Goal: Task Accomplishment & Management: Use online tool/utility

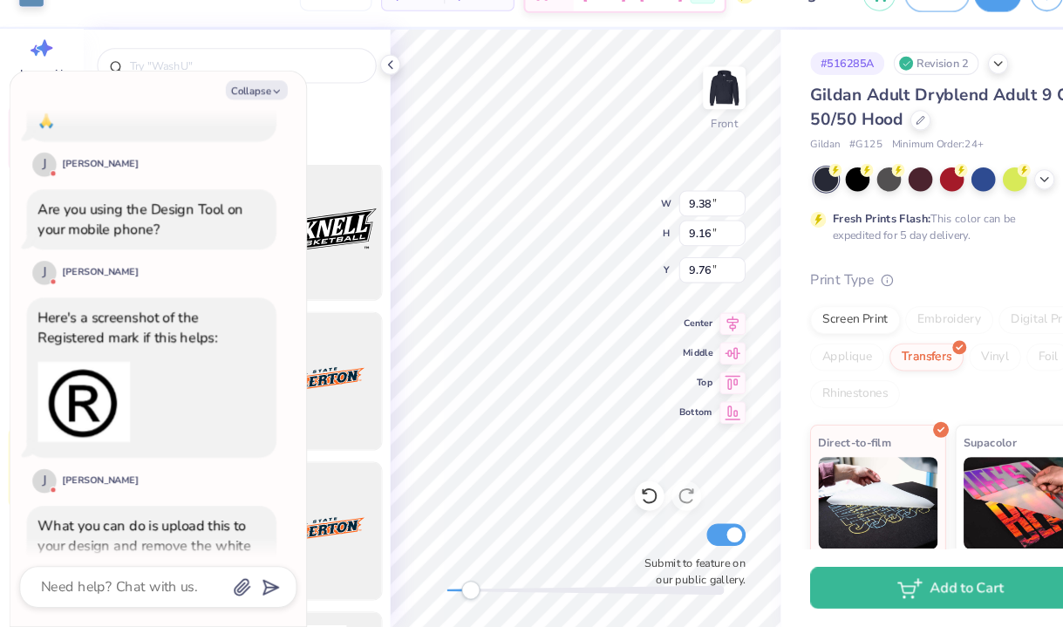
scroll to position [1430, 0]
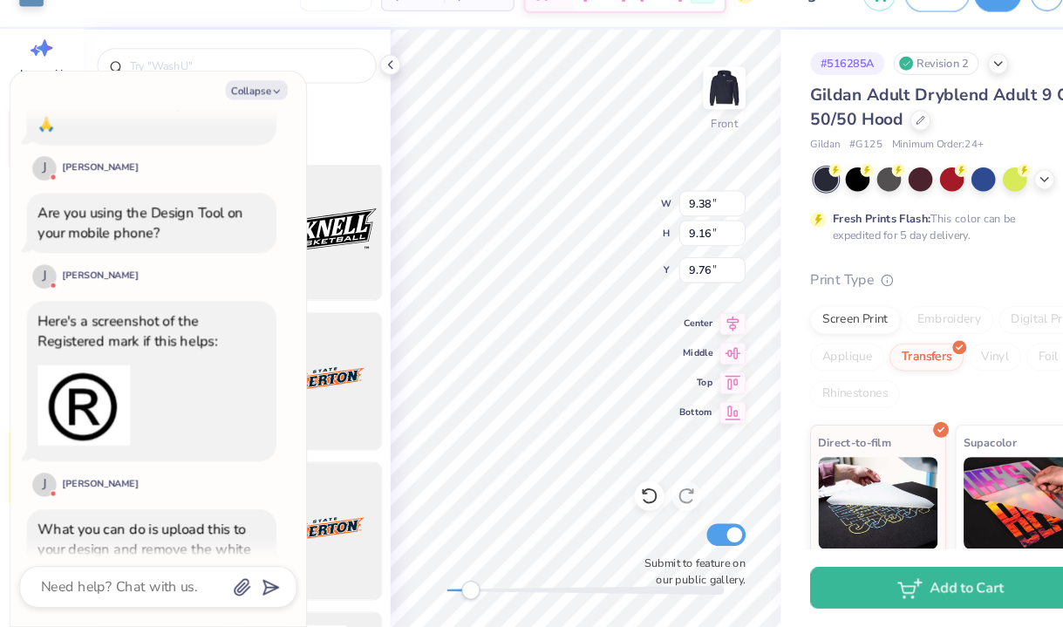
click at [79, 376] on img at bounding box center [79, 418] width 87 height 87
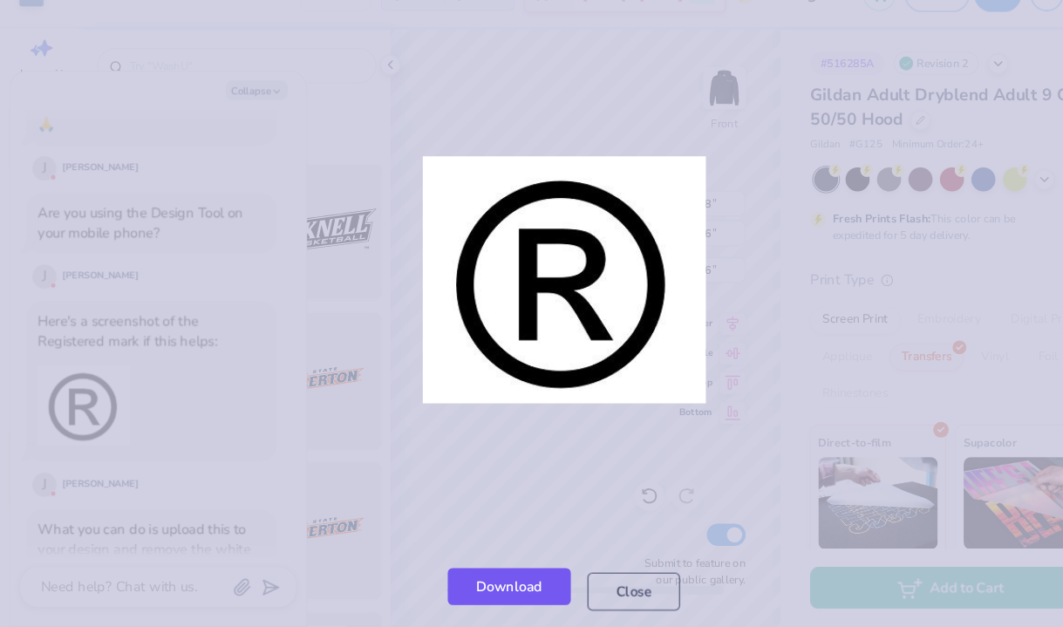
click at [475, 597] on link "Download" at bounding box center [480, 589] width 116 height 36
click at [508, 600] on link "Download" at bounding box center [480, 589] width 116 height 36
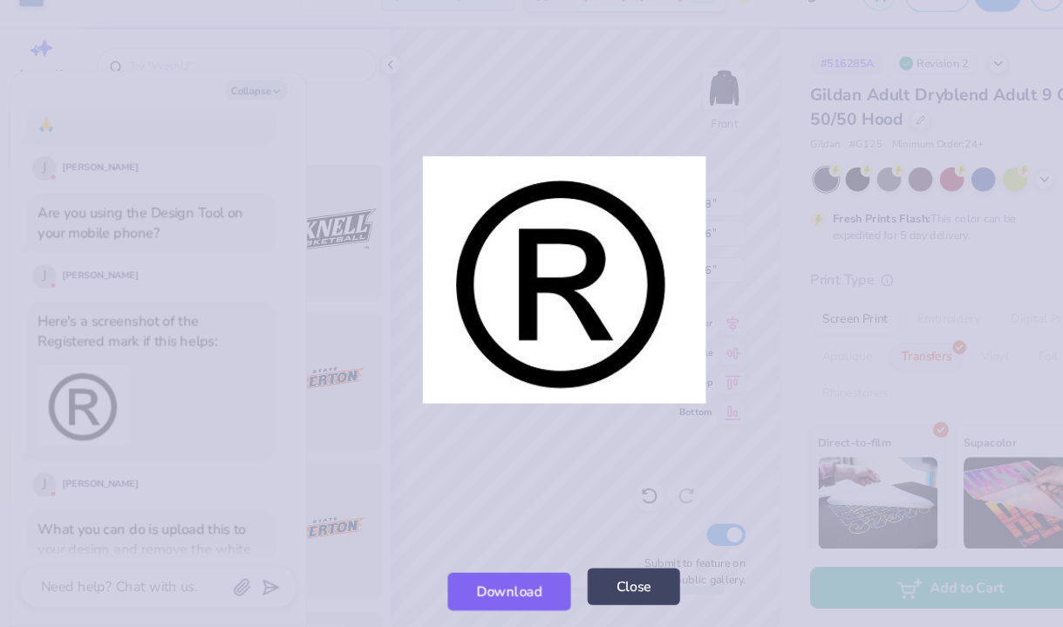
click at [608, 603] on button "Close" at bounding box center [597, 589] width 87 height 36
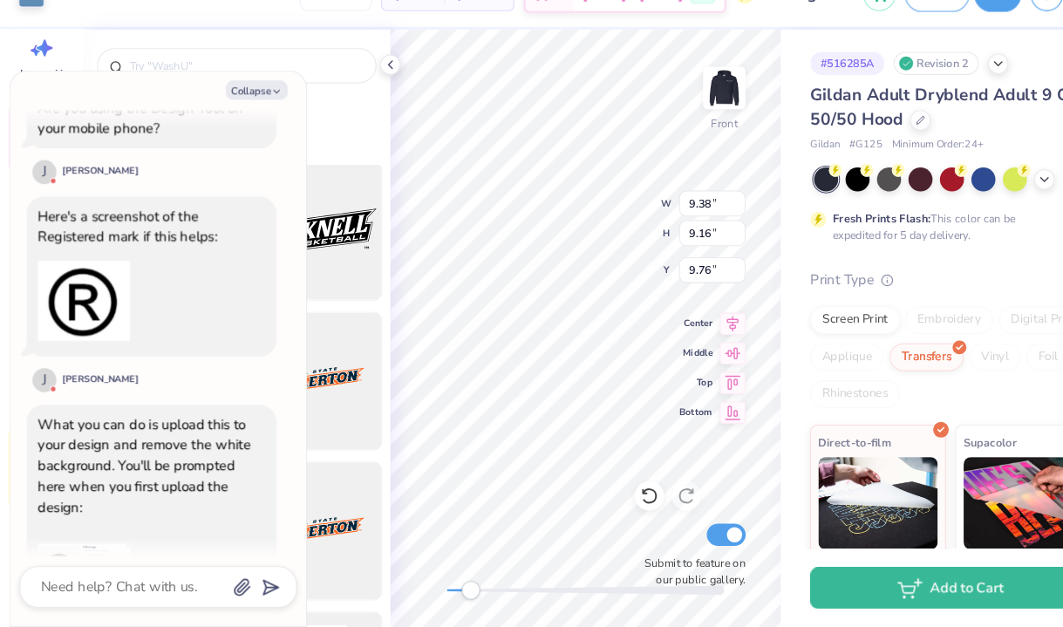
scroll to position [1531, 0]
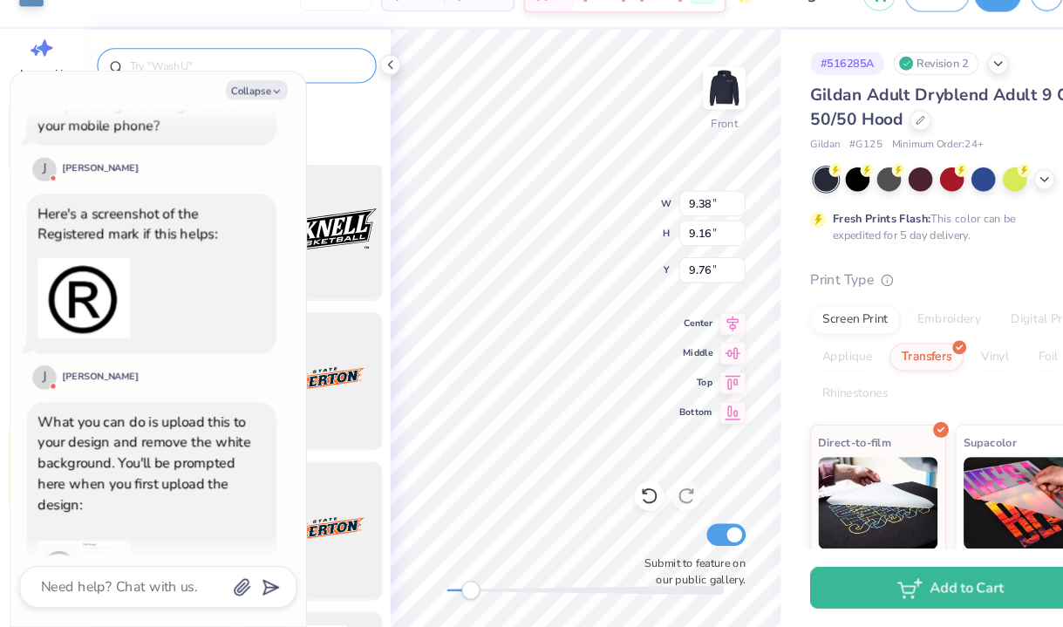
click at [344, 107] on div at bounding box center [223, 97] width 263 height 33
click at [371, 93] on icon at bounding box center [368, 97] width 14 height 14
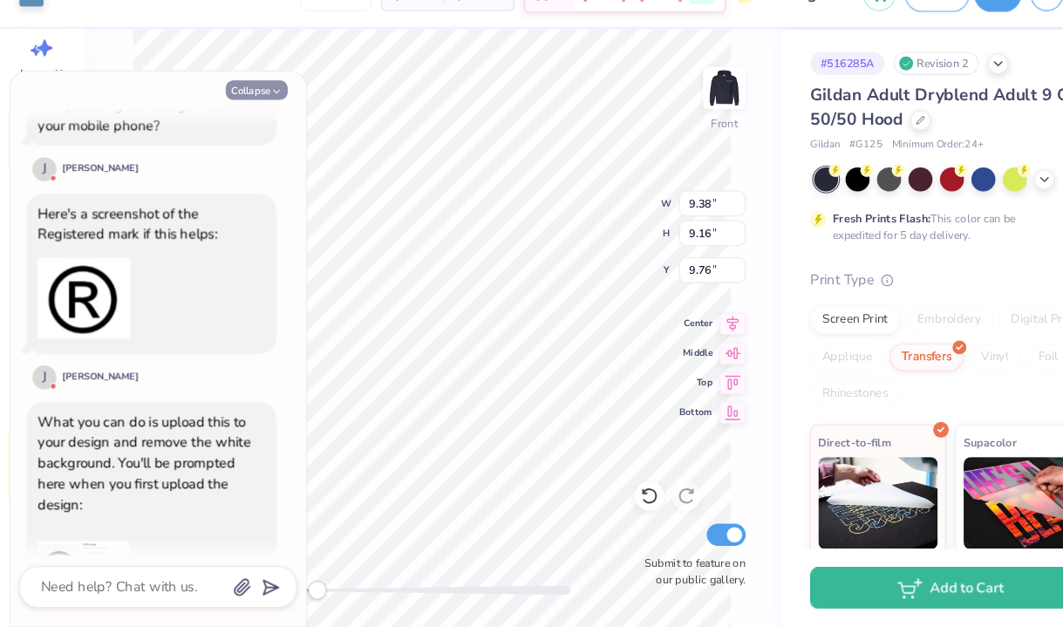
click at [259, 119] on icon "button" at bounding box center [261, 122] width 10 height 10
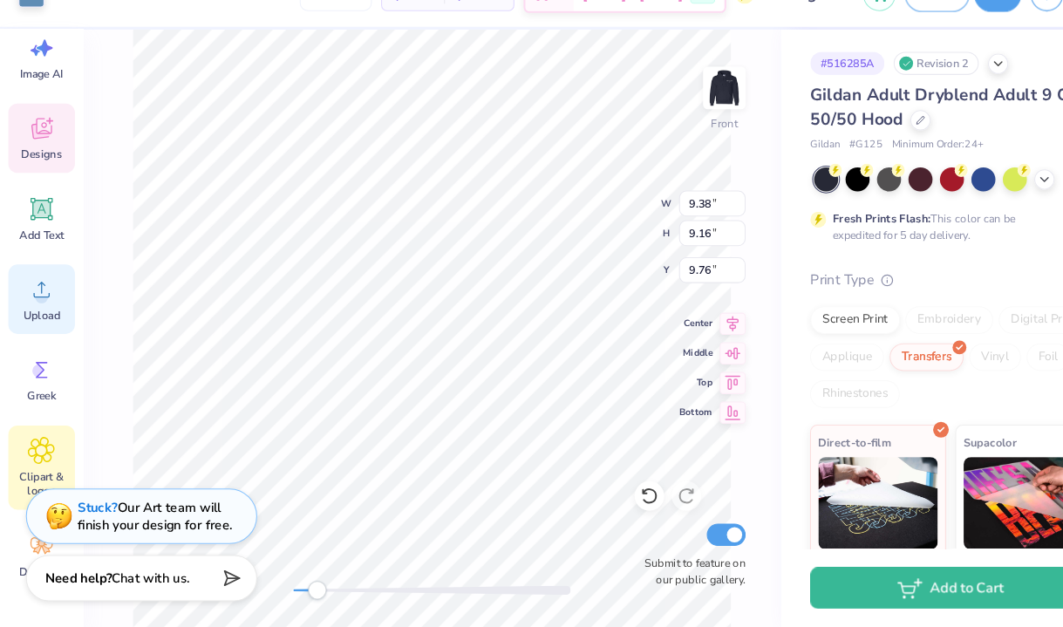
click at [34, 327] on span "Upload" at bounding box center [39, 333] width 35 height 14
click at [31, 309] on icon at bounding box center [39, 309] width 26 height 26
click at [98, 586] on strong "Need help?" at bounding box center [74, 578] width 63 height 17
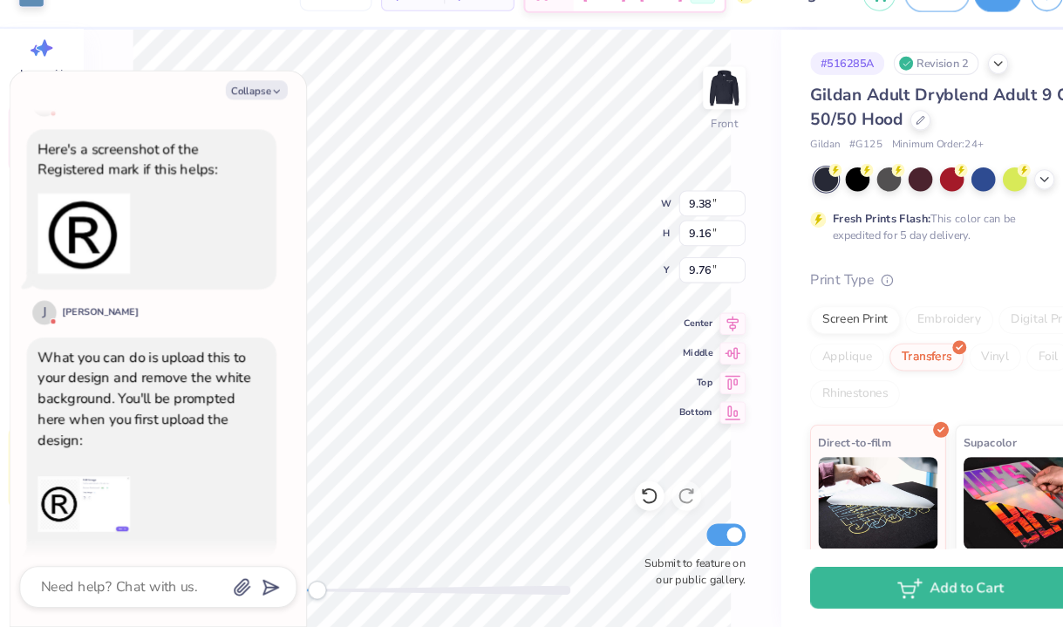
scroll to position [1517, 0]
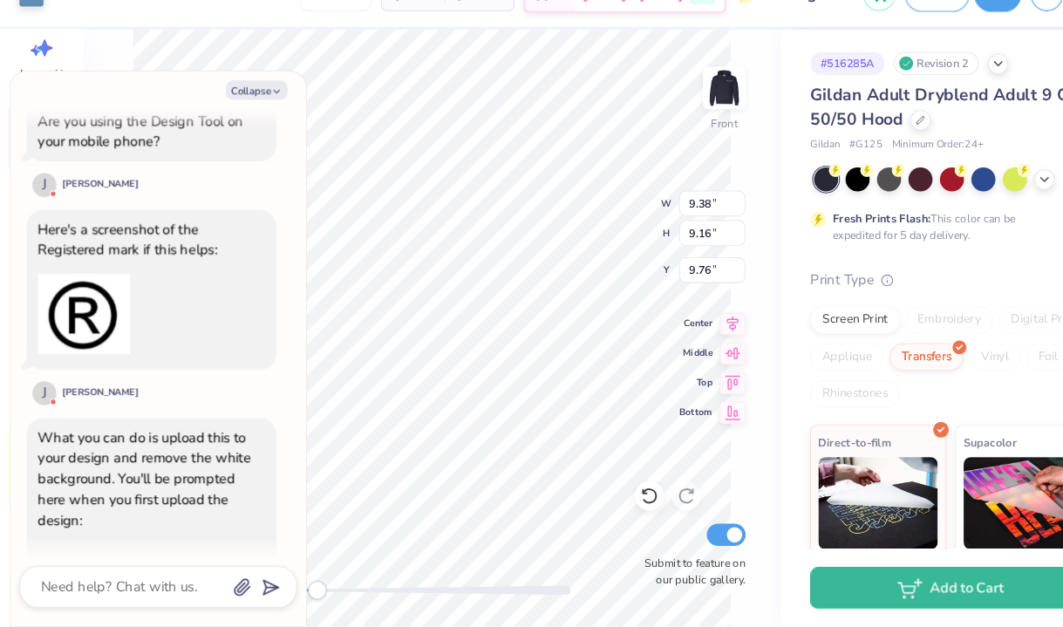
click at [76, 293] on img at bounding box center [79, 332] width 87 height 87
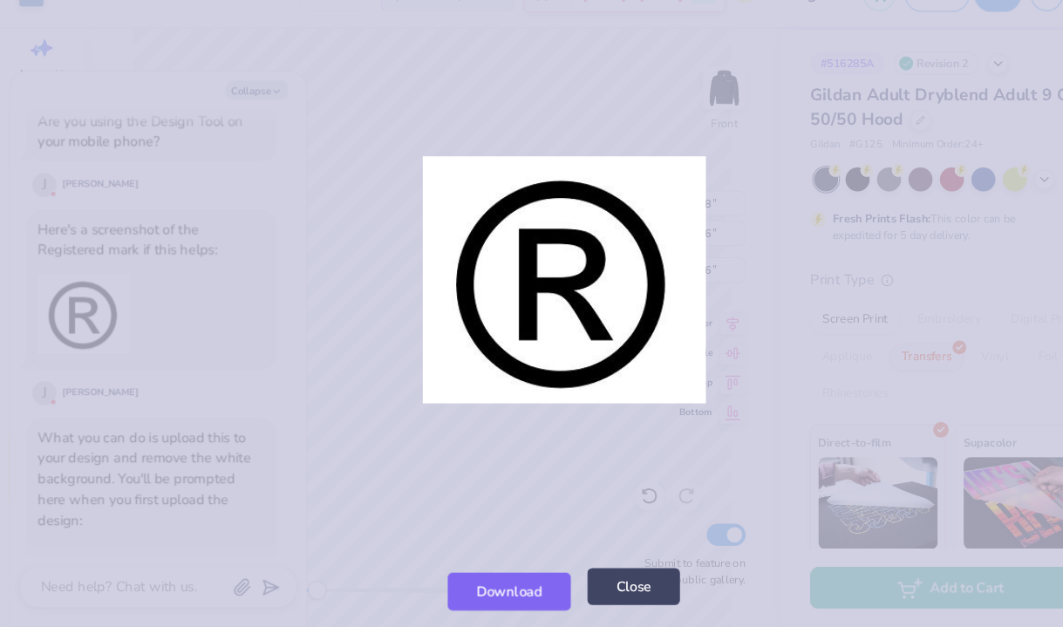
click at [591, 601] on button "Close" at bounding box center [597, 589] width 87 height 36
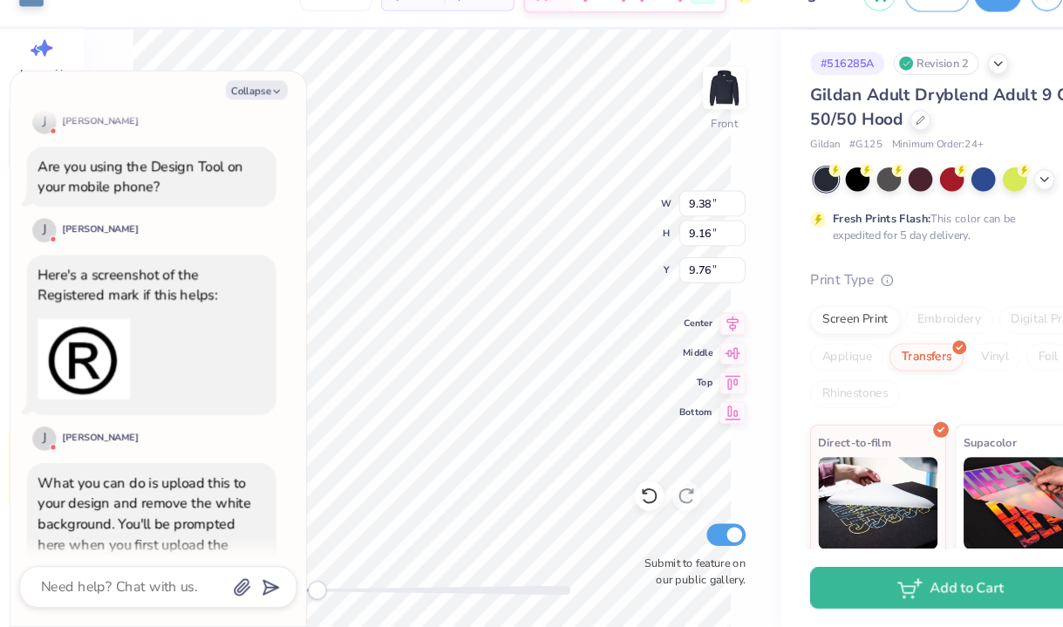
scroll to position [1471, 0]
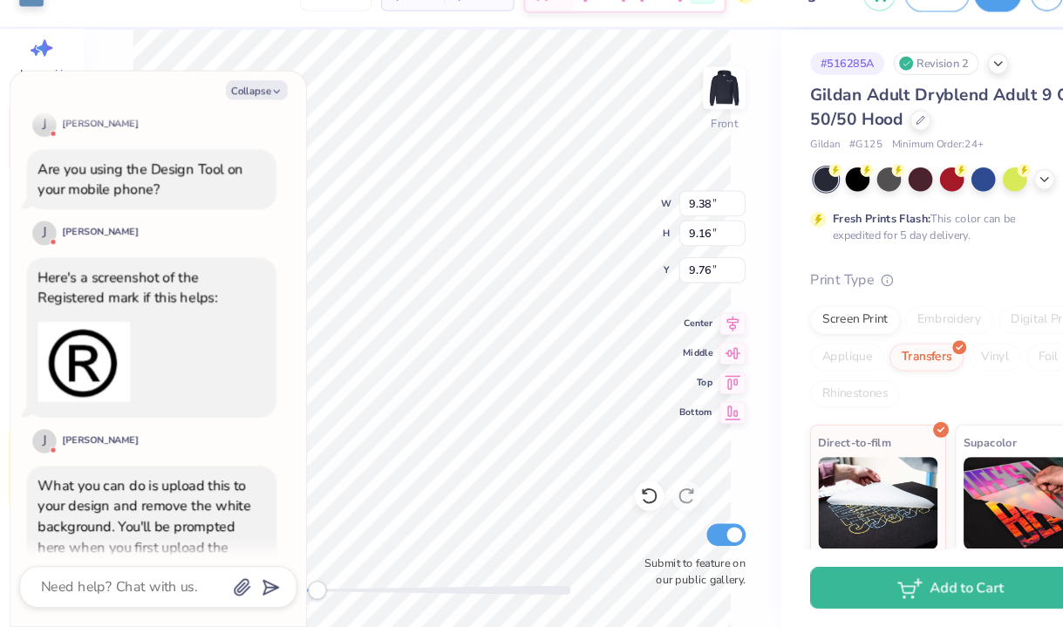
click at [85, 344] on img at bounding box center [79, 377] width 87 height 87
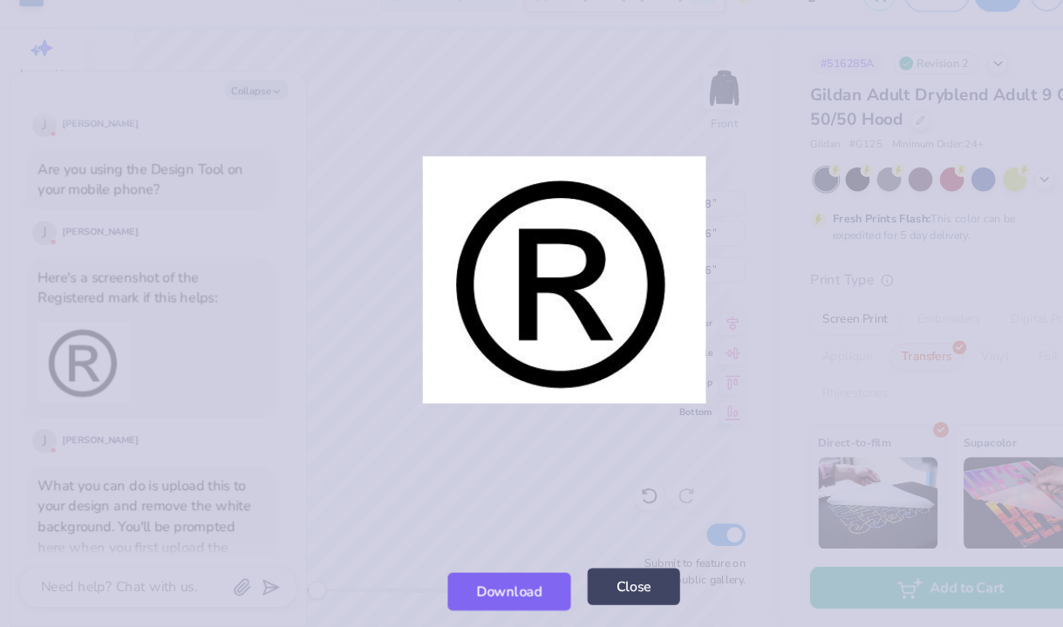
click at [586, 591] on button "Close" at bounding box center [597, 589] width 87 height 36
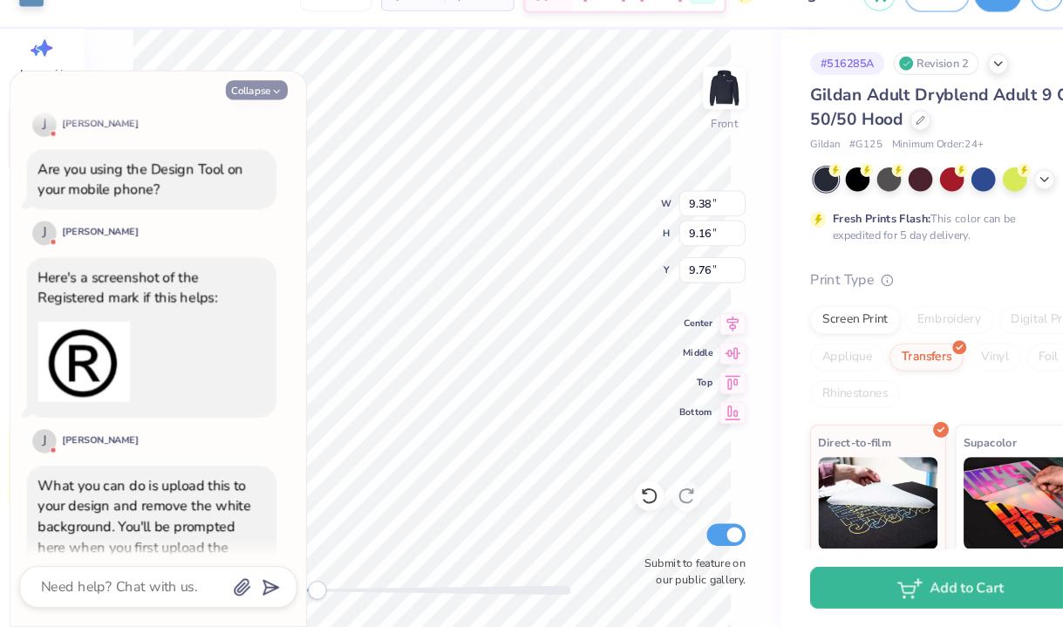
click at [241, 121] on button "Collapse" at bounding box center [242, 121] width 58 height 18
type textarea "x"
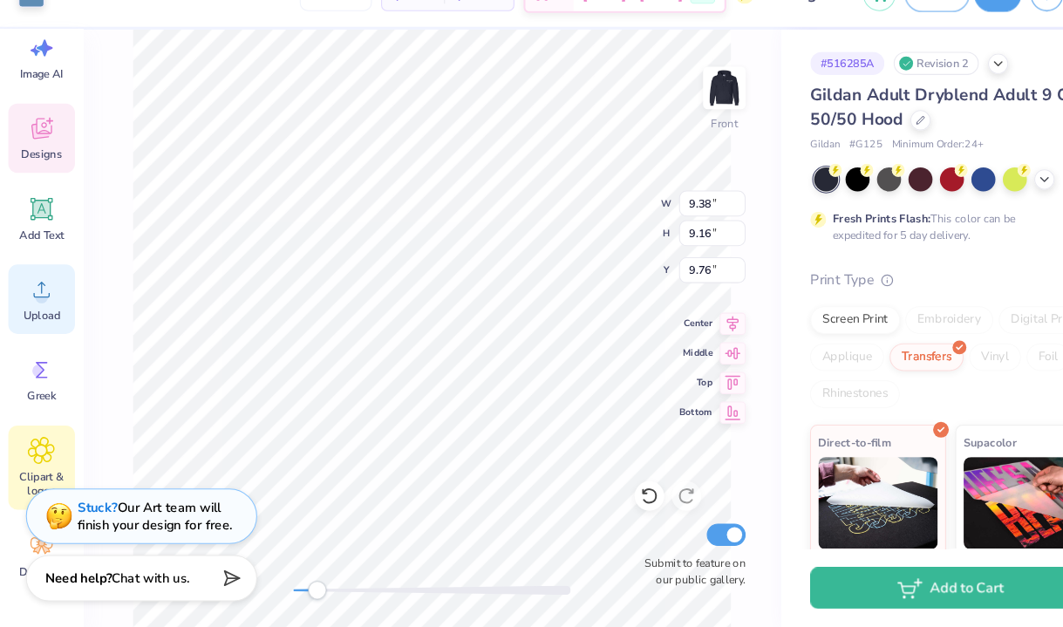
click at [35, 320] on icon at bounding box center [39, 309] width 26 height 26
type input "9.56"
type input "9.32"
type input "9.65"
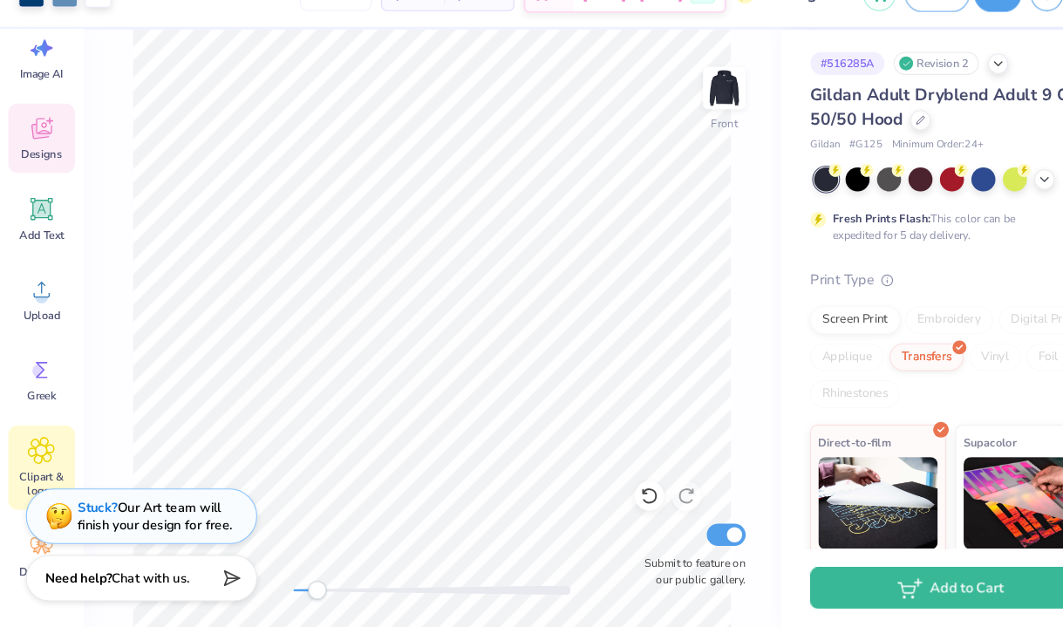
click at [38, 162] on icon at bounding box center [39, 160] width 17 height 14
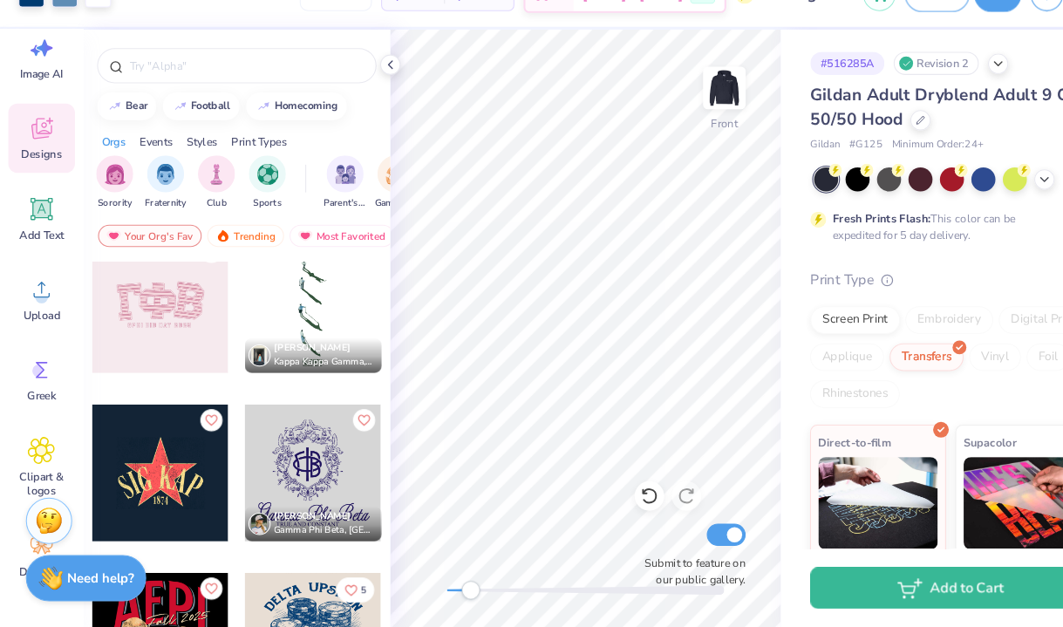
scroll to position [5544, 0]
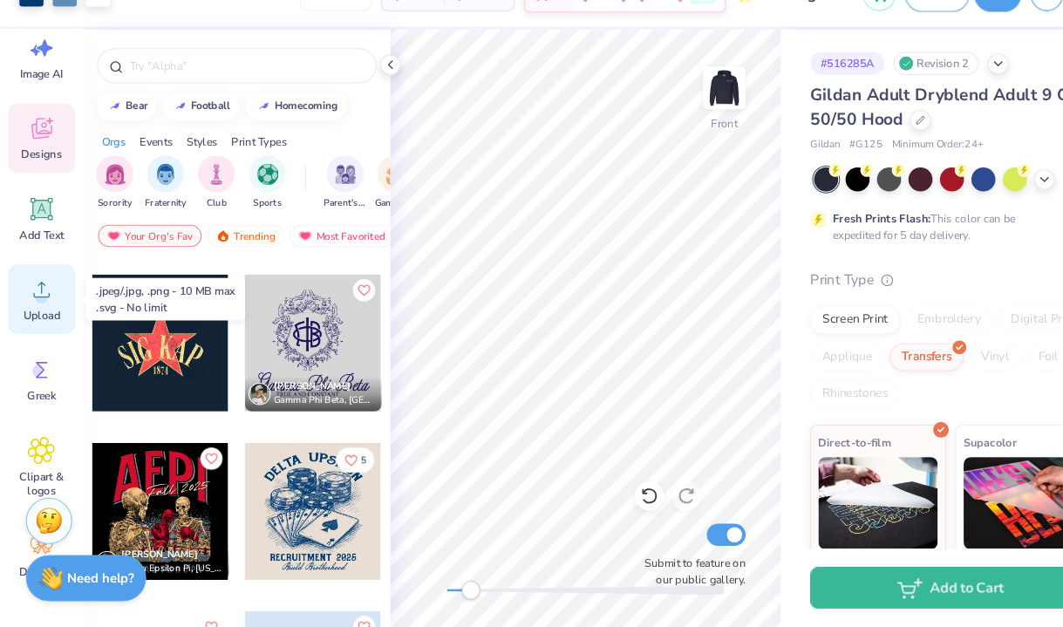
click at [33, 317] on icon at bounding box center [39, 309] width 26 height 26
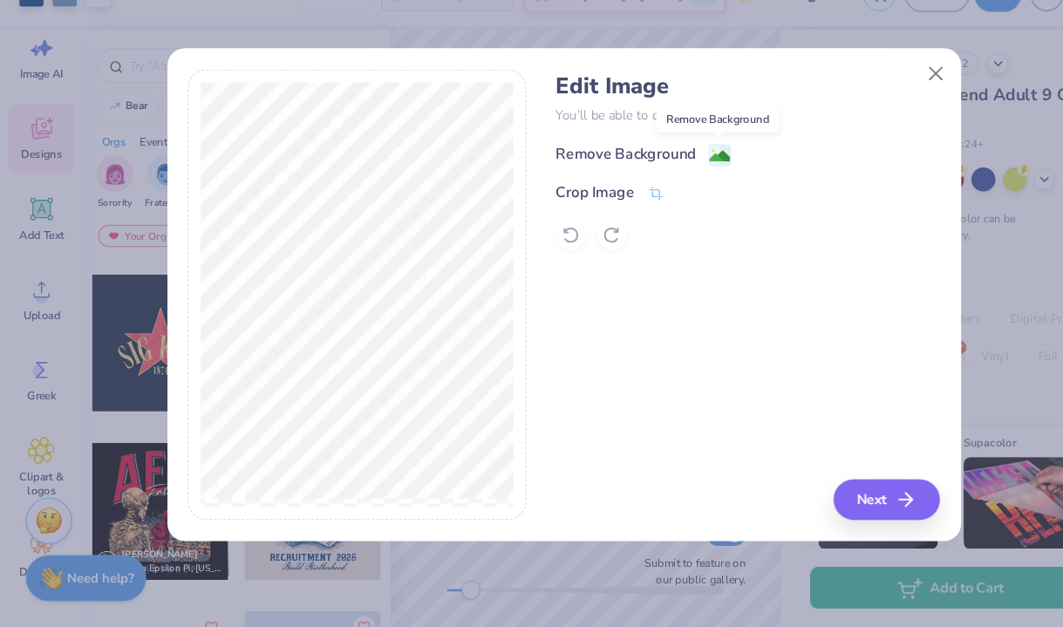
click at [674, 181] on image at bounding box center [678, 183] width 19 height 19
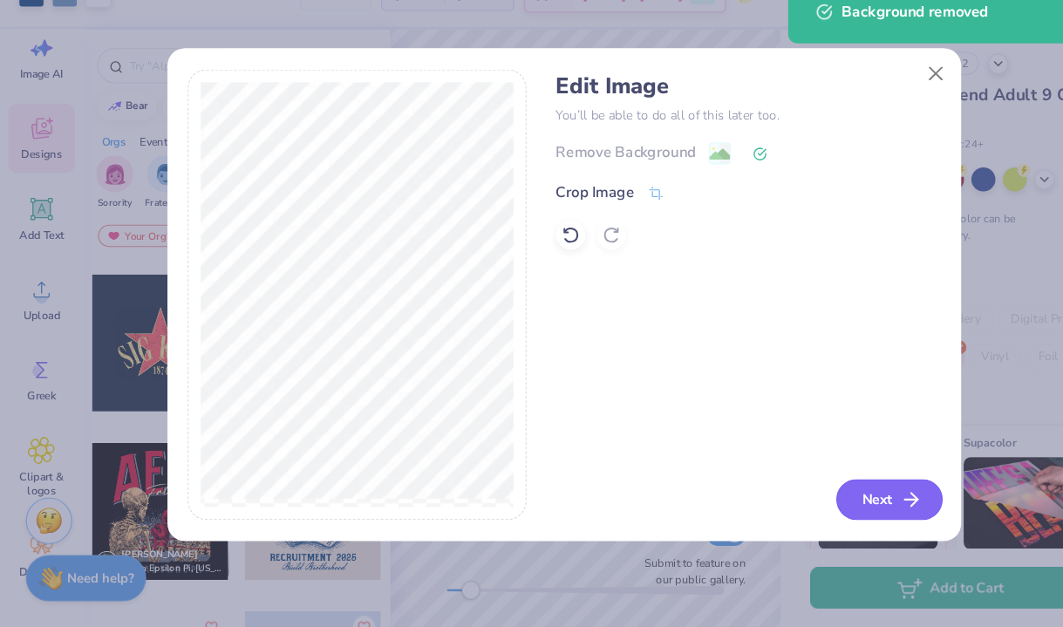
click at [830, 512] on button "Next" at bounding box center [838, 507] width 100 height 38
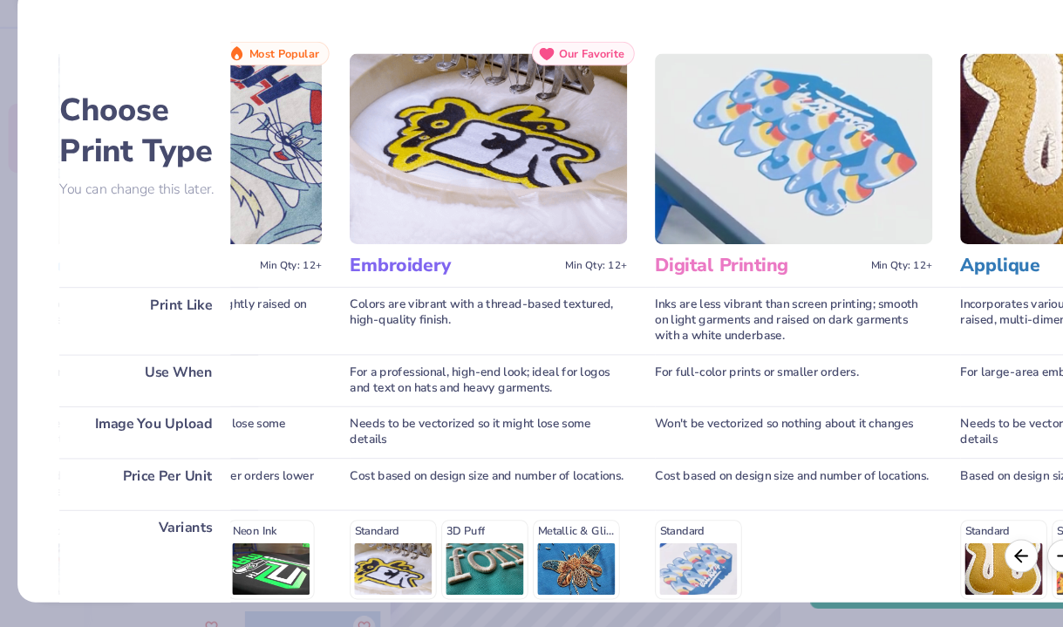
scroll to position [0, 0]
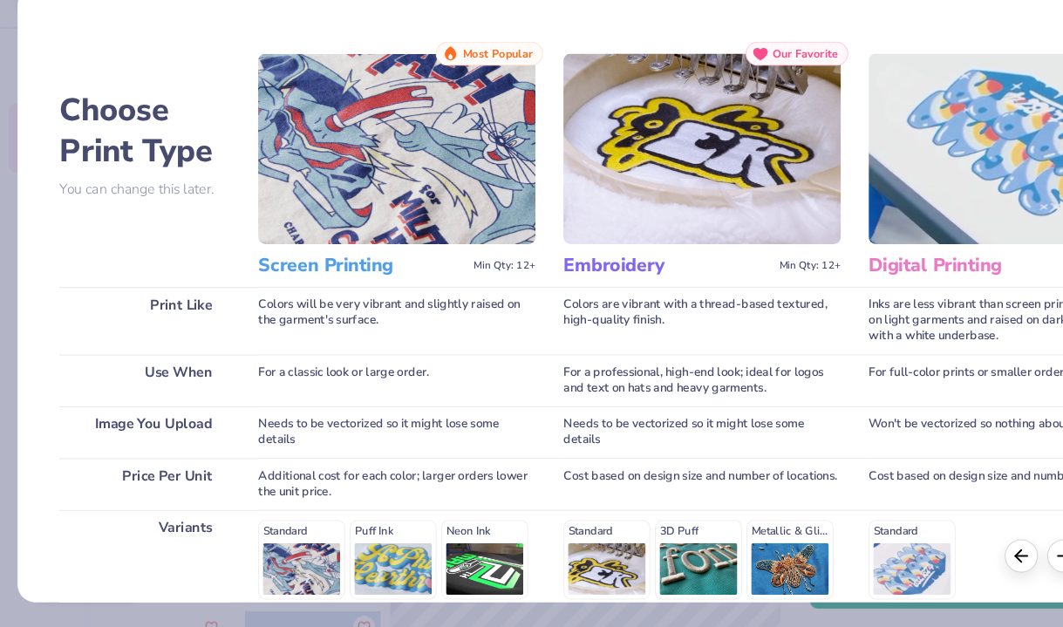
click at [344, 257] on img at bounding box center [374, 176] width 262 height 180
click at [285, 569] on div "Standard Puff Ink Neon Ink Metallic & Glitter Ink Glow in the Dark Ink Water ba…" at bounding box center [374, 602] width 262 height 153
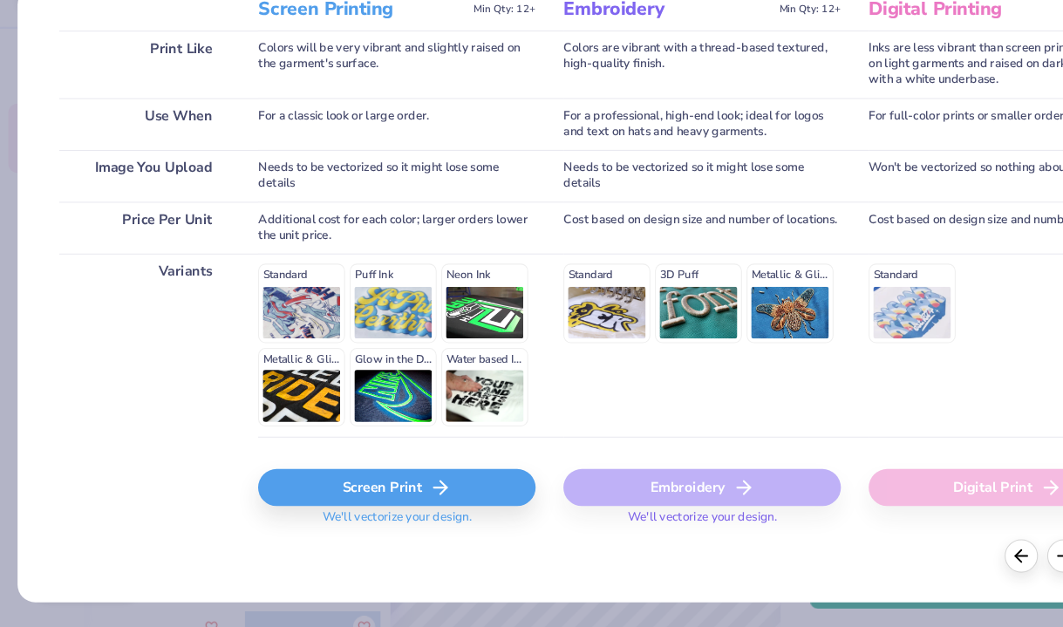
click at [371, 500] on div "Screen Print" at bounding box center [374, 495] width 262 height 35
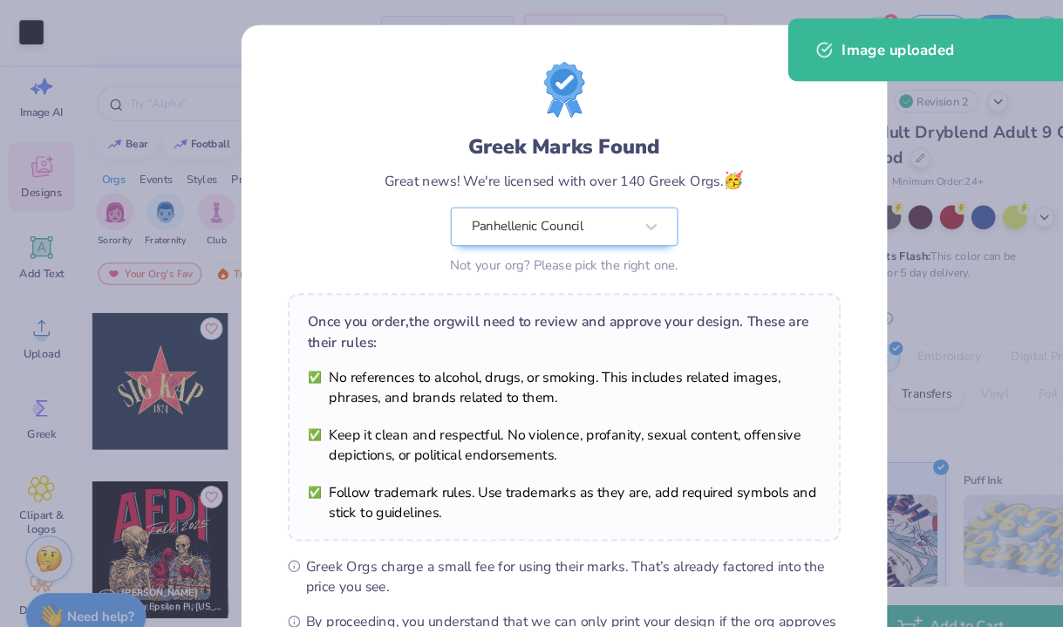
scroll to position [189, 0]
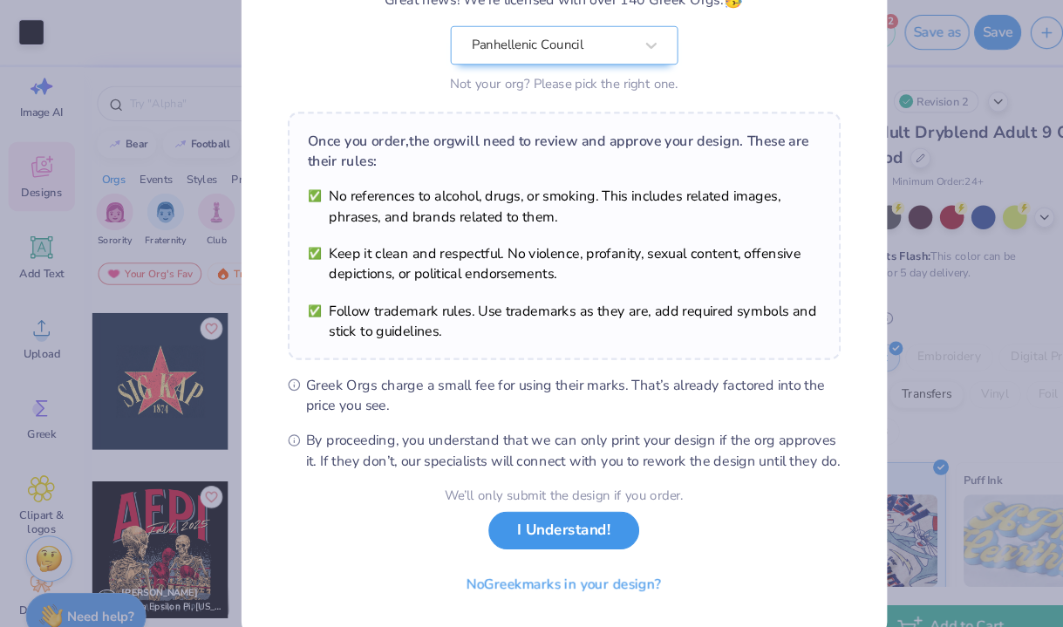
click at [564, 504] on button "I Understand!" at bounding box center [531, 500] width 142 height 36
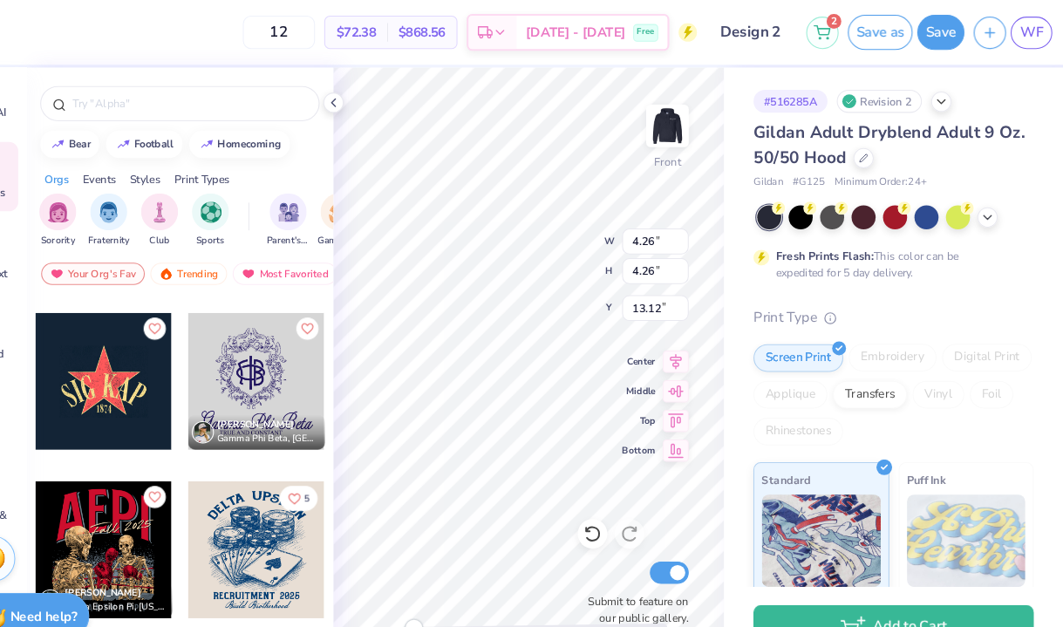
scroll to position [0, 0]
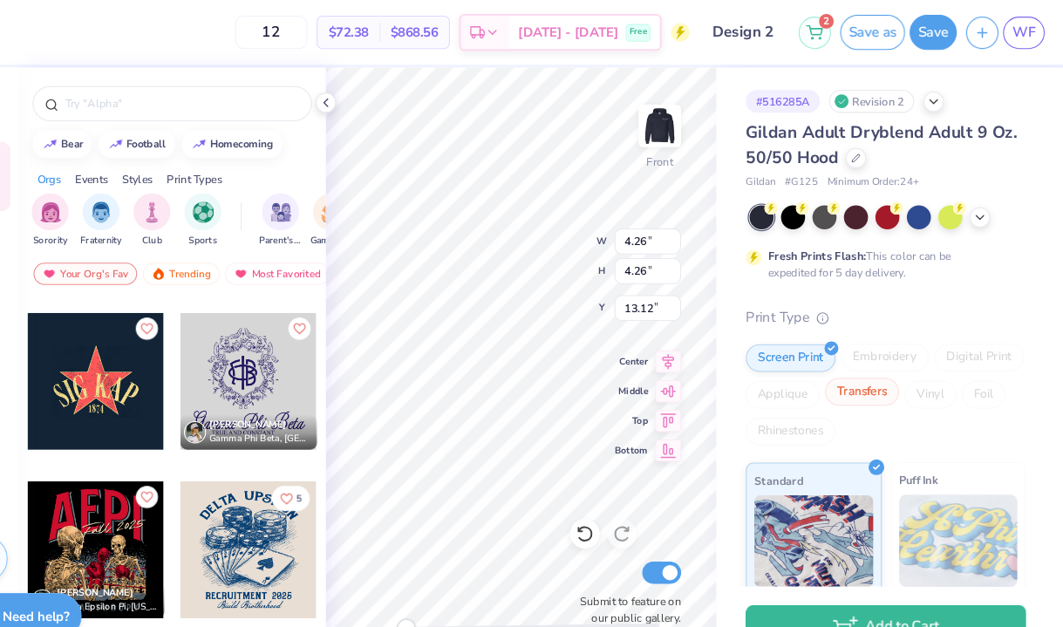
click at [865, 372] on div "Transfers" at bounding box center [874, 370] width 70 height 26
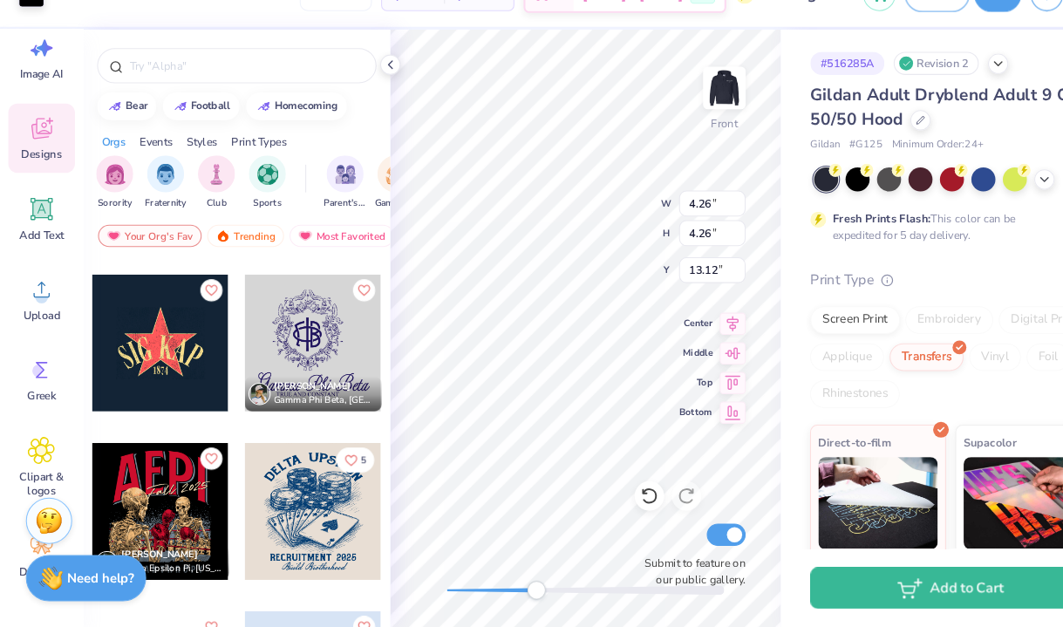
click at [506, 583] on div "Front W 4.26 4.26 " H 4.26 4.26 " Y 13.12 13.12 " Center Middle Top Bottom Subm…" at bounding box center [552, 345] width 368 height 563
drag, startPoint x: 447, startPoint y: 591, endPoint x: 650, endPoint y: 365, distance: 303.9
click at [650, 365] on div "Front W 0.27 0.27 " H 0.27 0.27 " Y 17.11 17.11 " Center Middle Top Bottom Subm…" at bounding box center [552, 345] width 368 height 563
drag, startPoint x: 508, startPoint y: 593, endPoint x: 688, endPoint y: 590, distance: 180.5
click at [688, 590] on div "Accessibility label" at bounding box center [682, 591] width 17 height 17
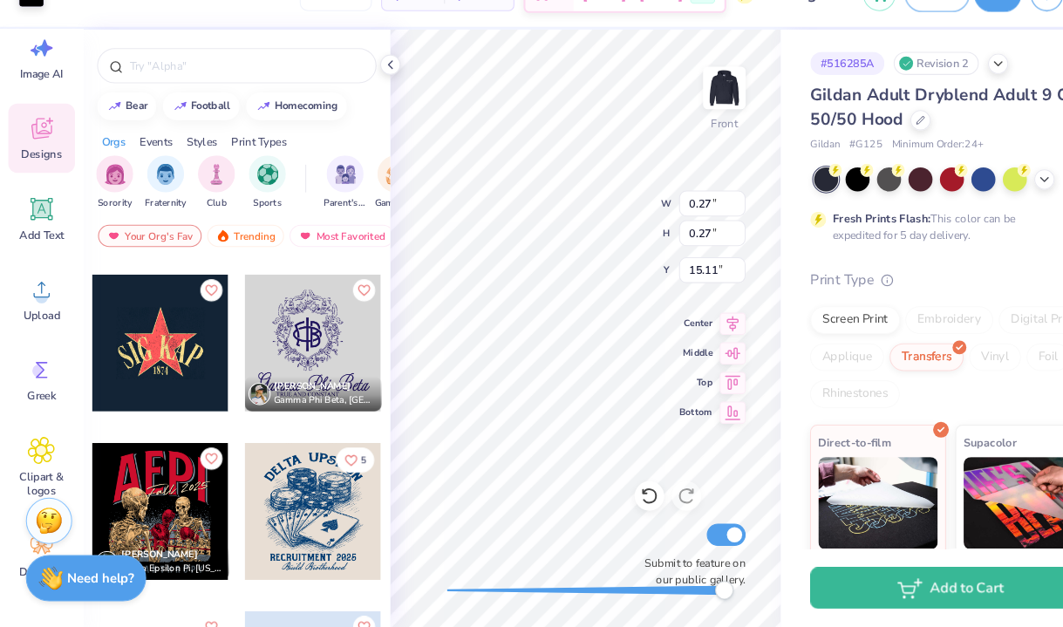
type input "9.56"
type input "9.32"
type input "9.65"
type input "0.27"
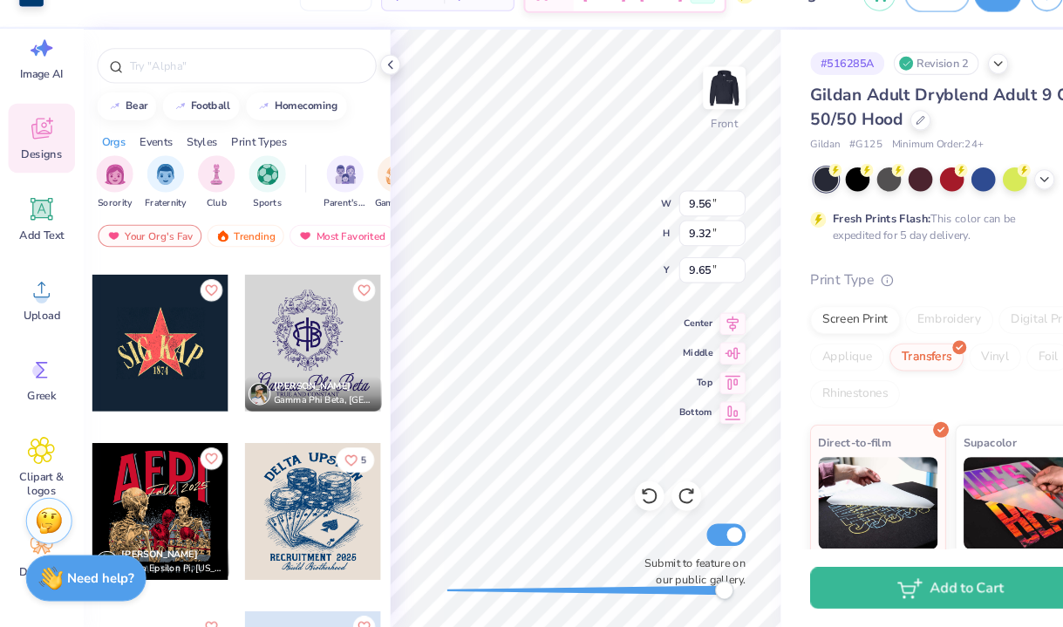
type input "13.80"
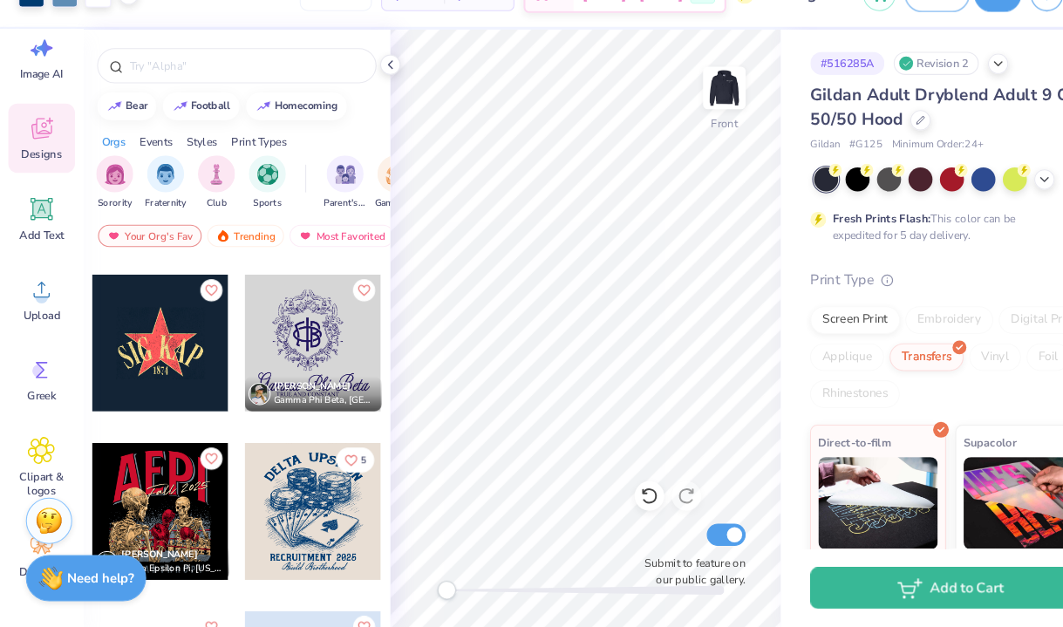
click at [421, 575] on div "Front Submit to feature on our public gallery." at bounding box center [552, 345] width 368 height 563
drag, startPoint x: 425, startPoint y: 590, endPoint x: 504, endPoint y: 588, distance: 79.4
click at [504, 588] on div "Accessibility label" at bounding box center [503, 591] width 17 height 17
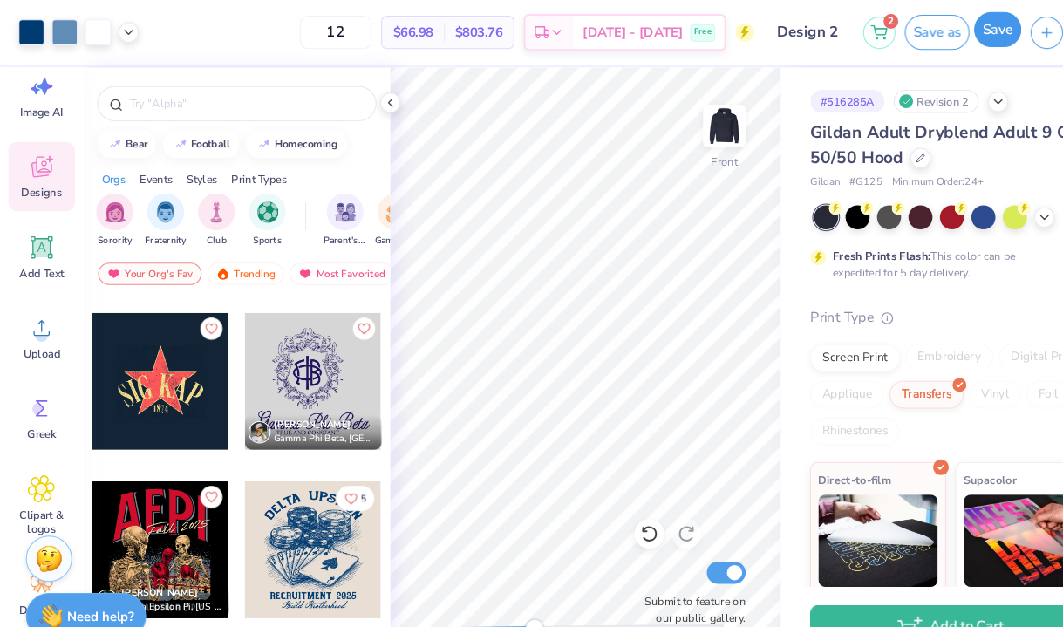
click at [936, 28] on button "Save" at bounding box center [940, 27] width 44 height 33
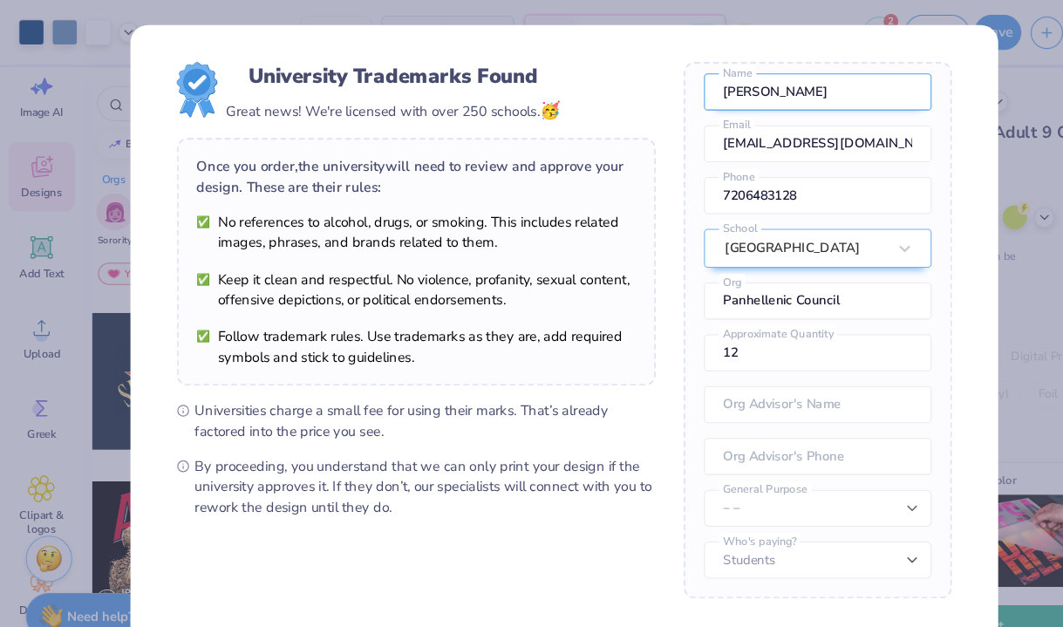
scroll to position [132, 0]
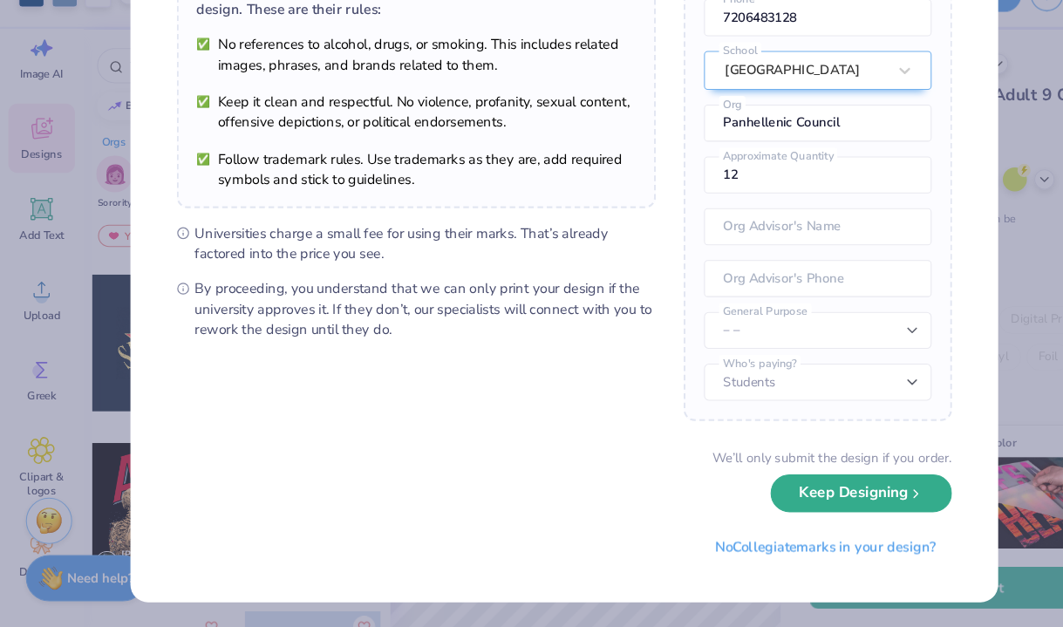
click at [805, 497] on button "Keep Designing" at bounding box center [811, 501] width 171 height 36
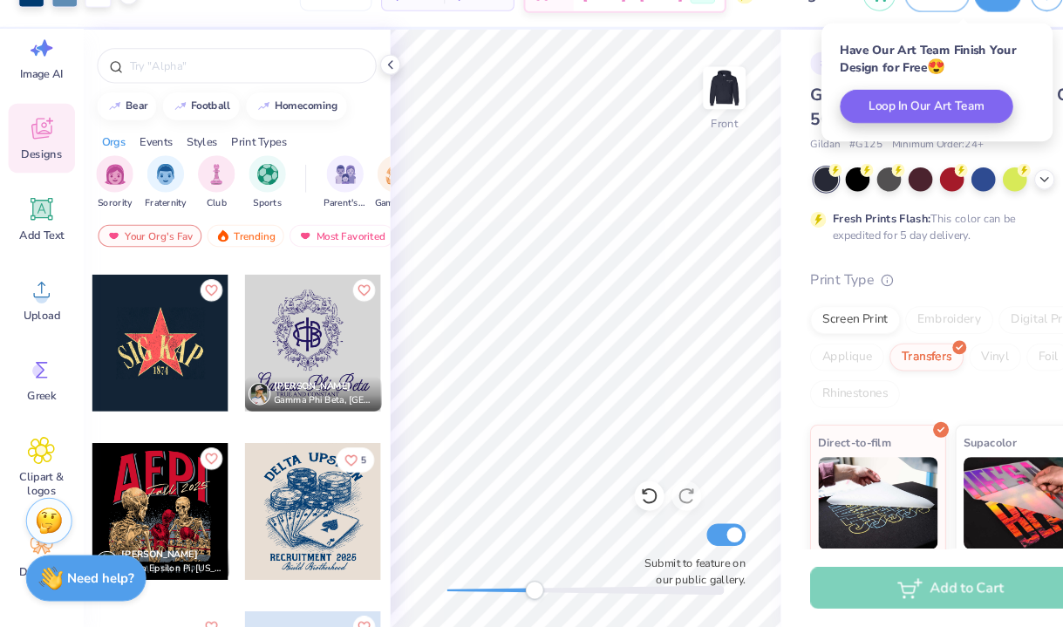
scroll to position [0, 0]
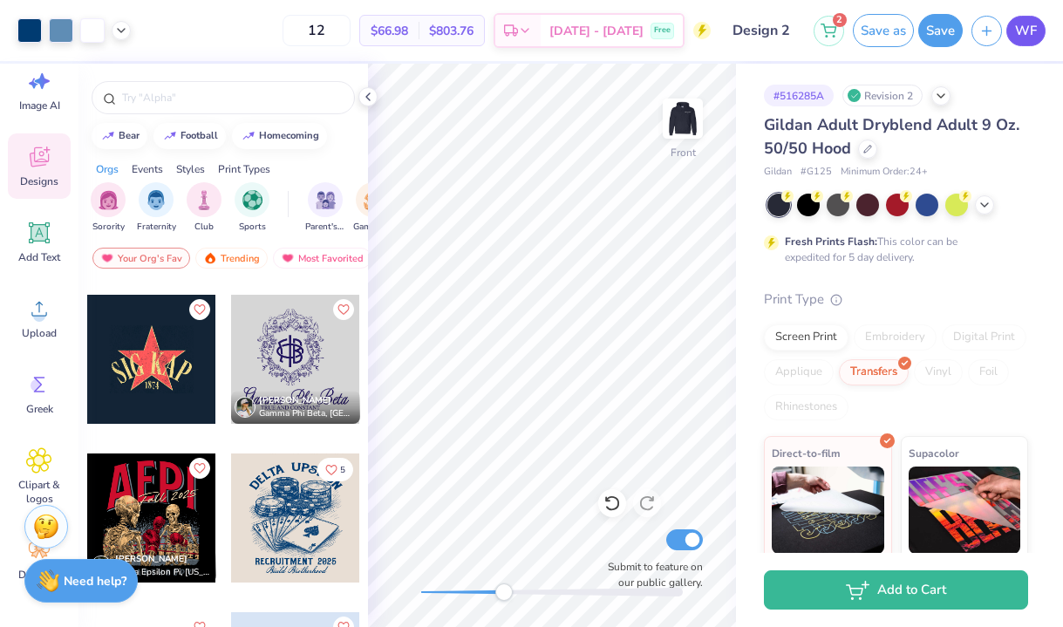
click at [1039, 33] on link "WF" at bounding box center [1025, 31] width 39 height 31
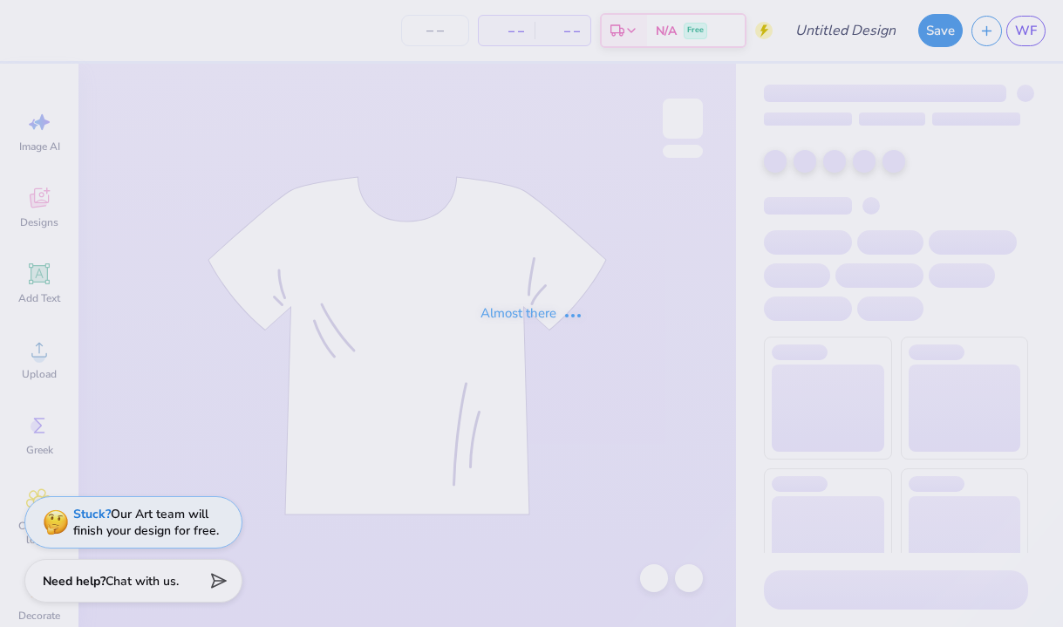
type input "Rho Gammas"
type input "40"
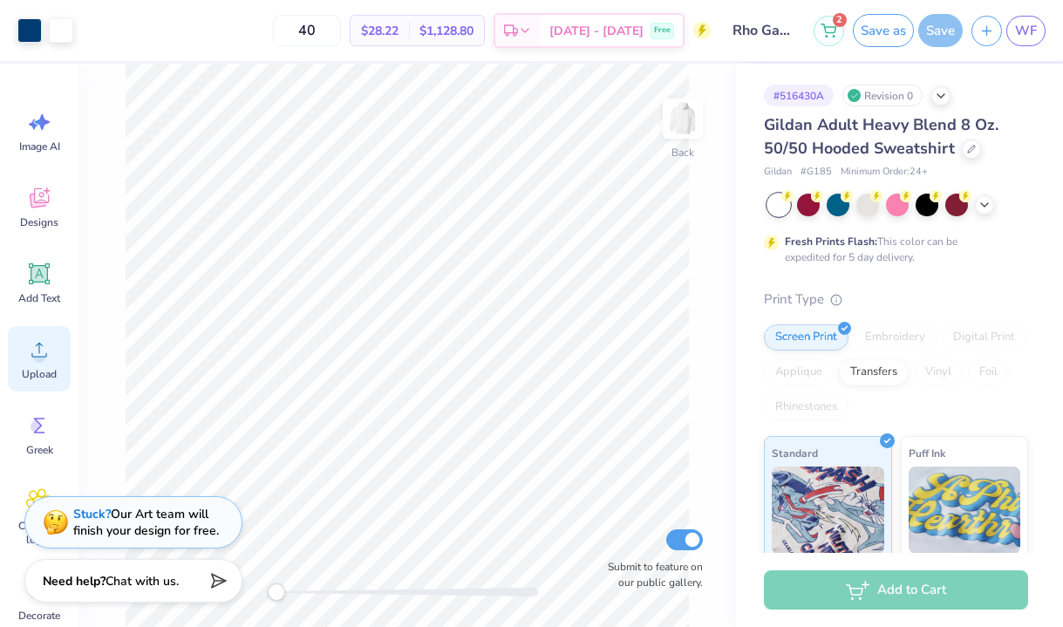
click at [38, 359] on circle at bounding box center [39, 357] width 12 height 12
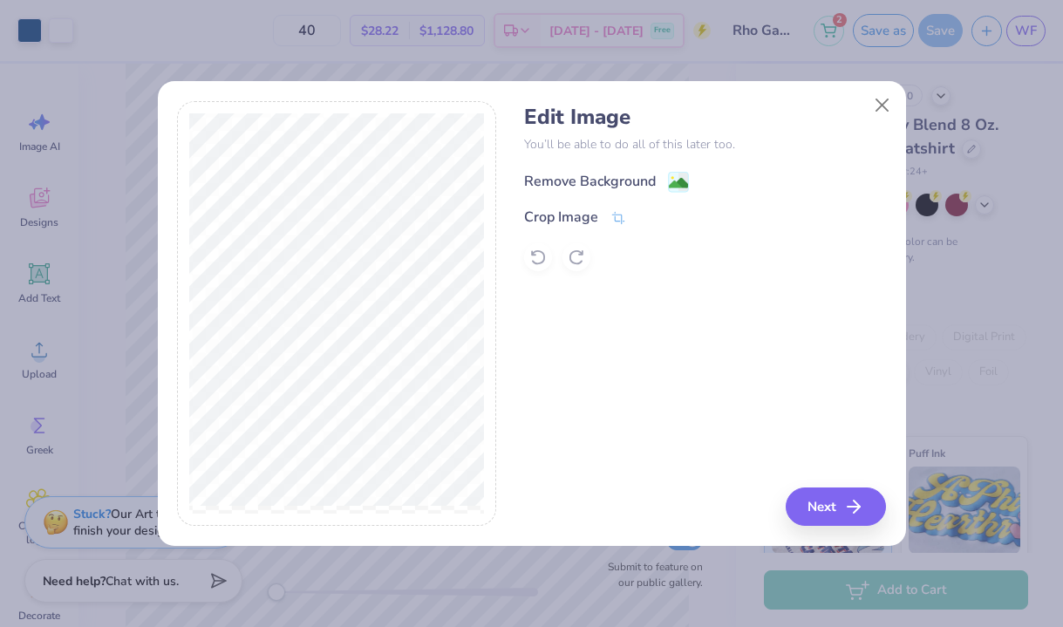
click at [670, 176] on image at bounding box center [678, 183] width 19 height 19
click at [834, 491] on button "Next" at bounding box center [838, 507] width 100 height 38
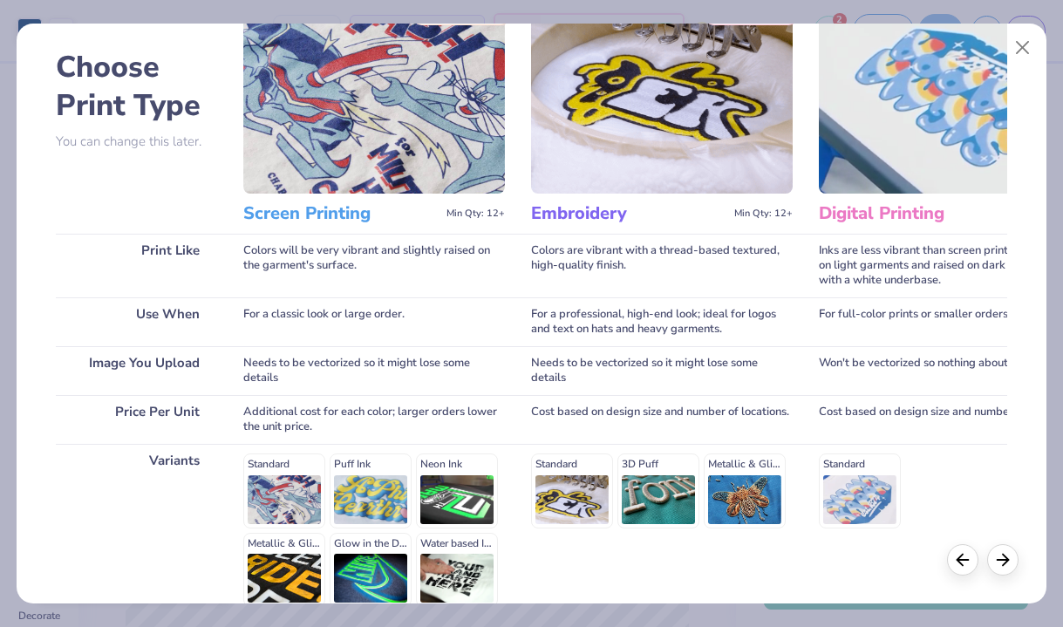
scroll to position [242, 0]
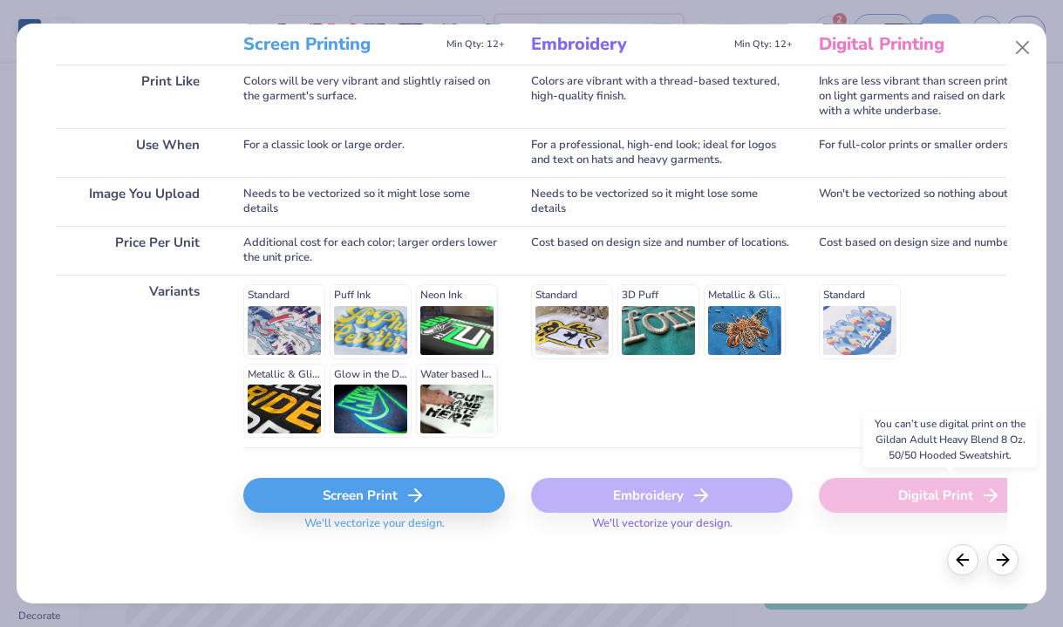
click at [897, 494] on div "Digital Print" at bounding box center [950, 495] width 262 height 35
click at [369, 500] on div "Screen Print" at bounding box center [374, 495] width 262 height 35
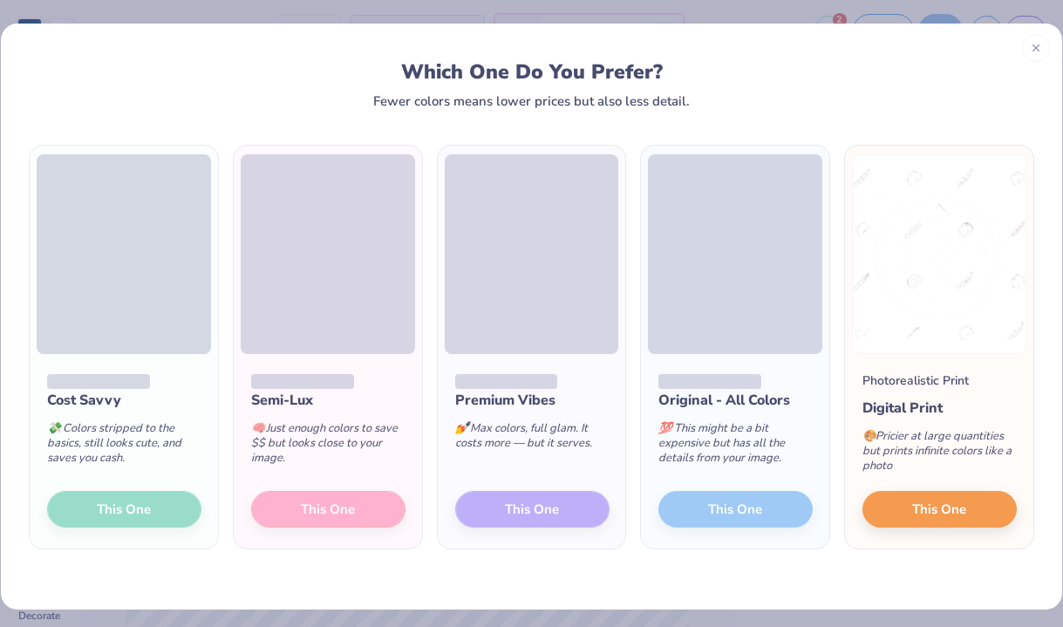
scroll to position [6, 0]
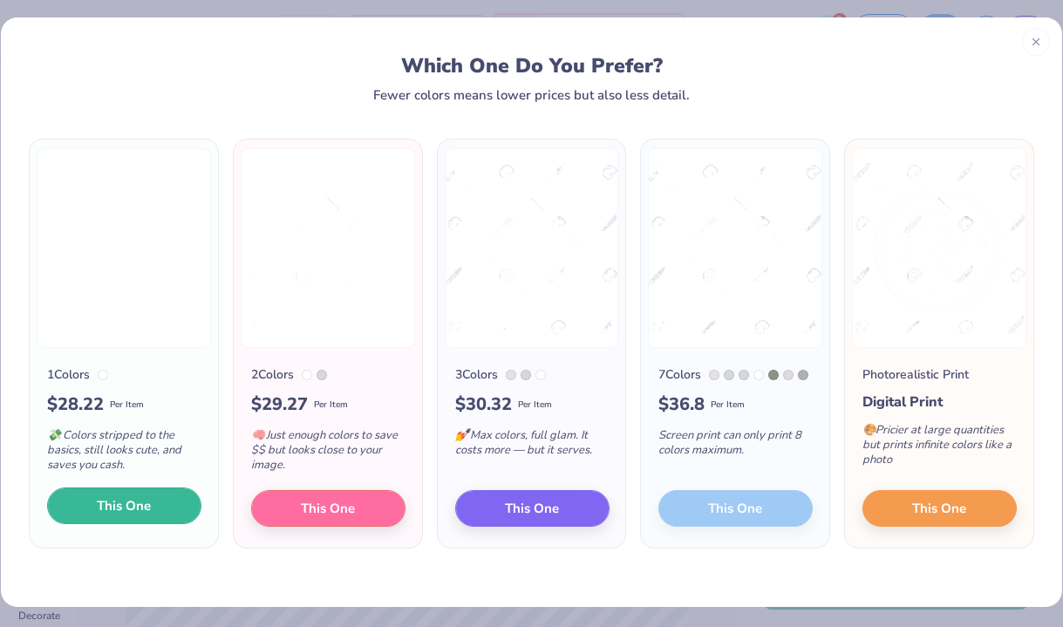
click at [151, 508] on button "This One" at bounding box center [124, 506] width 154 height 37
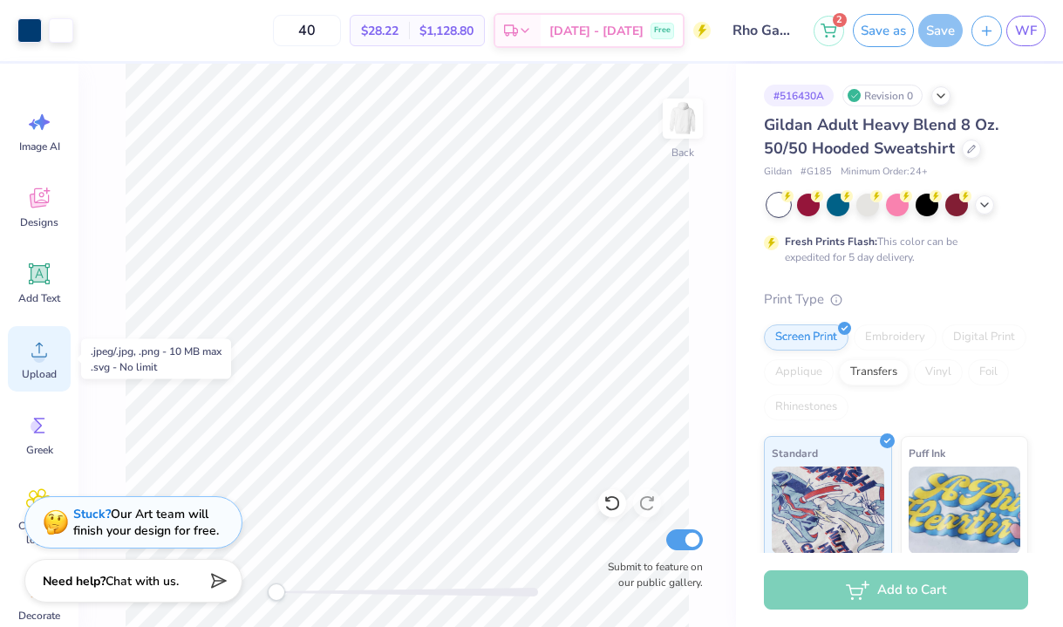
click at [45, 351] on icon at bounding box center [39, 350] width 26 height 26
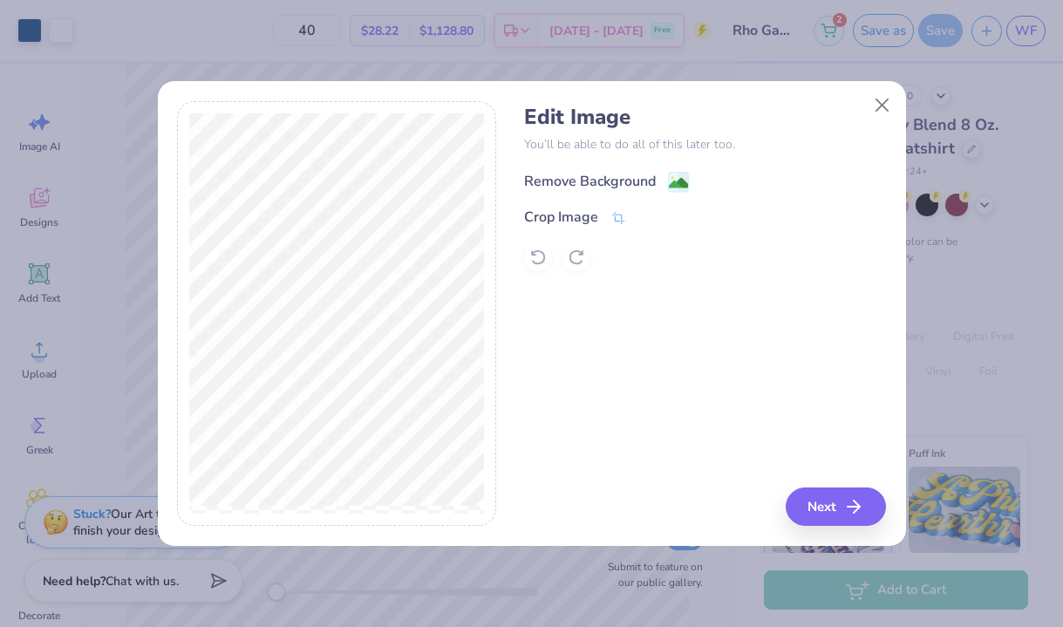
click at [668, 175] on icon at bounding box center [678, 182] width 21 height 21
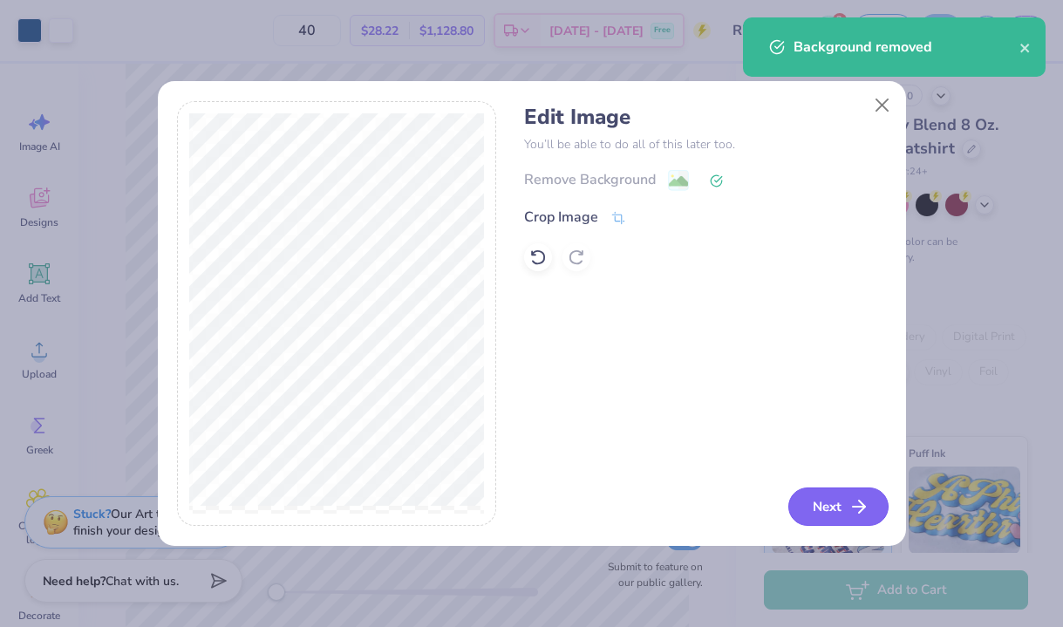
click at [825, 511] on button "Next" at bounding box center [838, 507] width 100 height 38
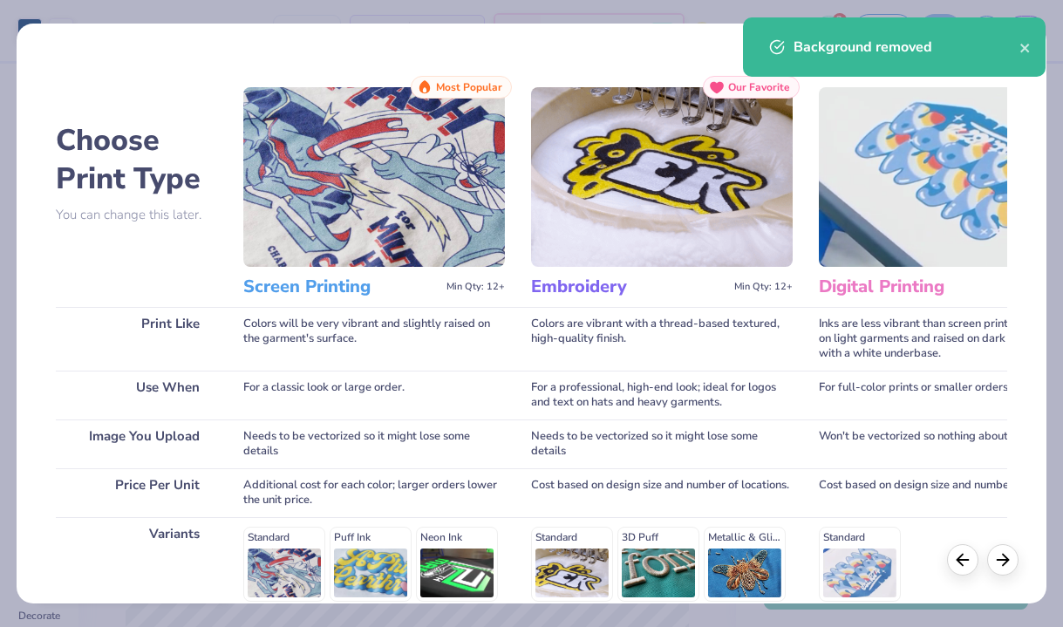
scroll to position [210, 0]
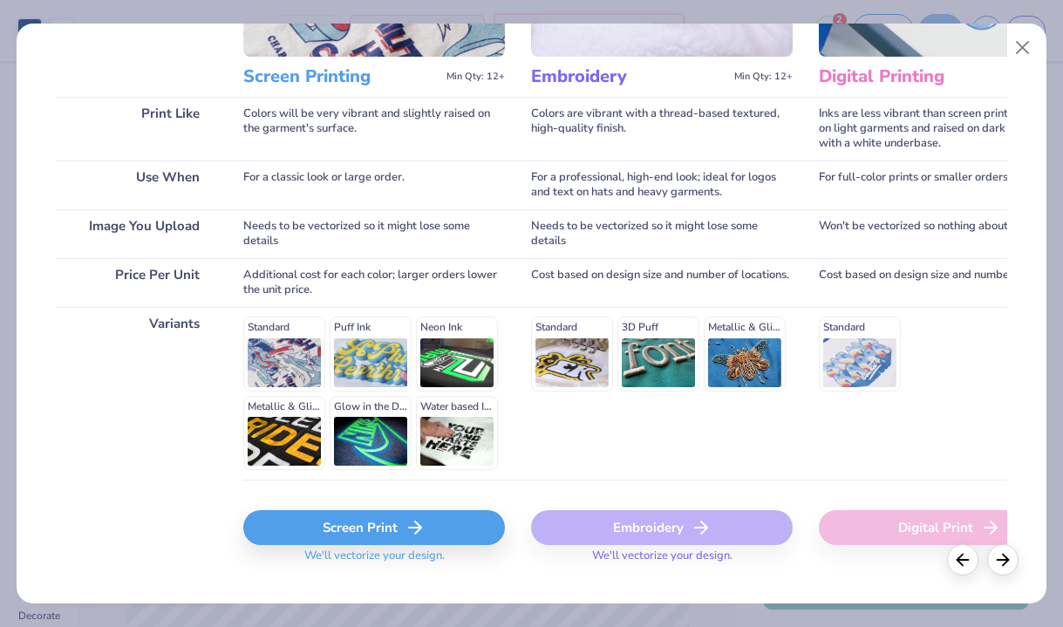
click at [350, 535] on div "Screen Print" at bounding box center [374, 527] width 262 height 35
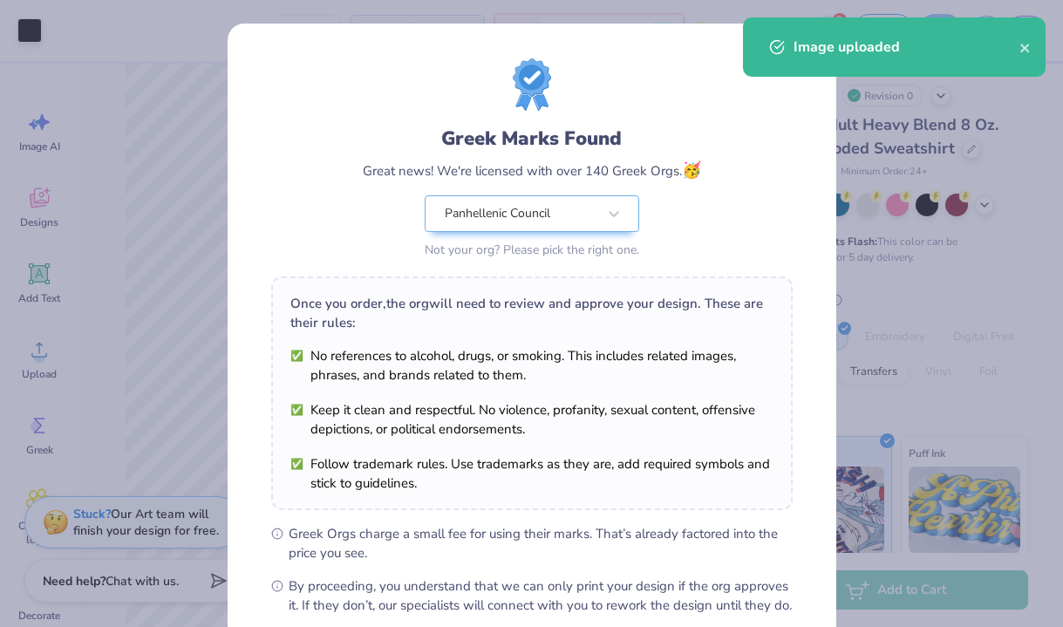
scroll to position [189, 0]
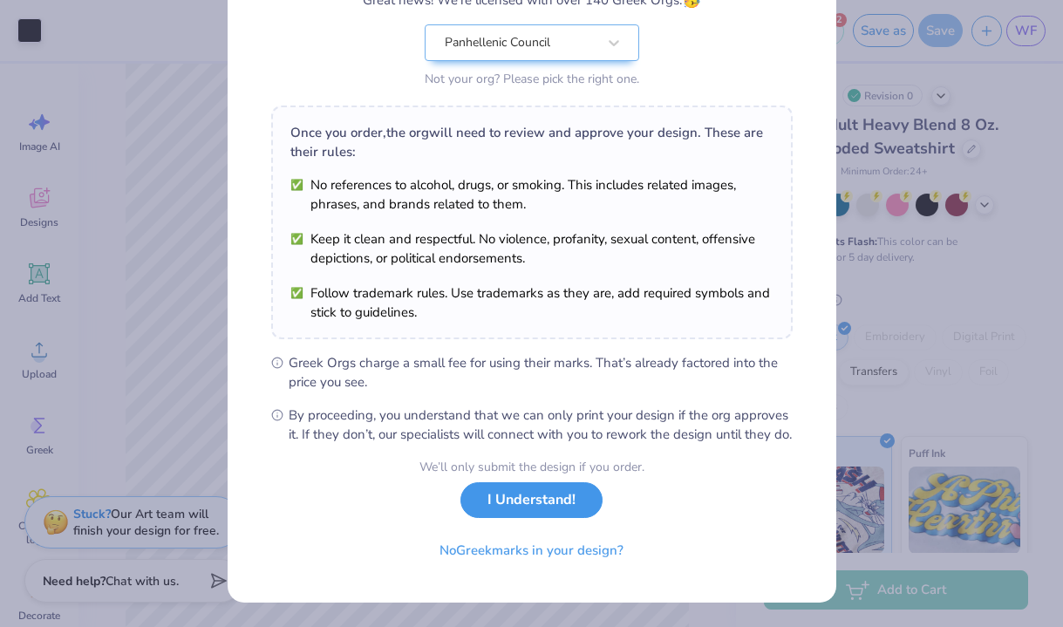
click at [547, 508] on button "I Understand!" at bounding box center [531, 500] width 142 height 36
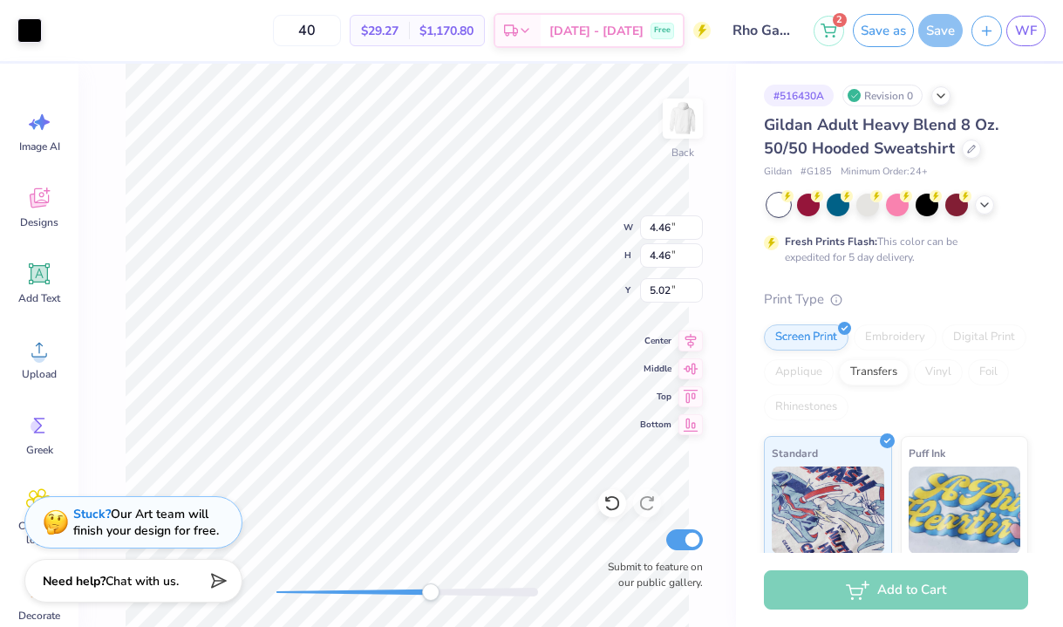
drag, startPoint x: 275, startPoint y: 591, endPoint x: 431, endPoint y: 597, distance: 156.2
click at [431, 597] on div "Accessibility label" at bounding box center [430, 591] width 17 height 17
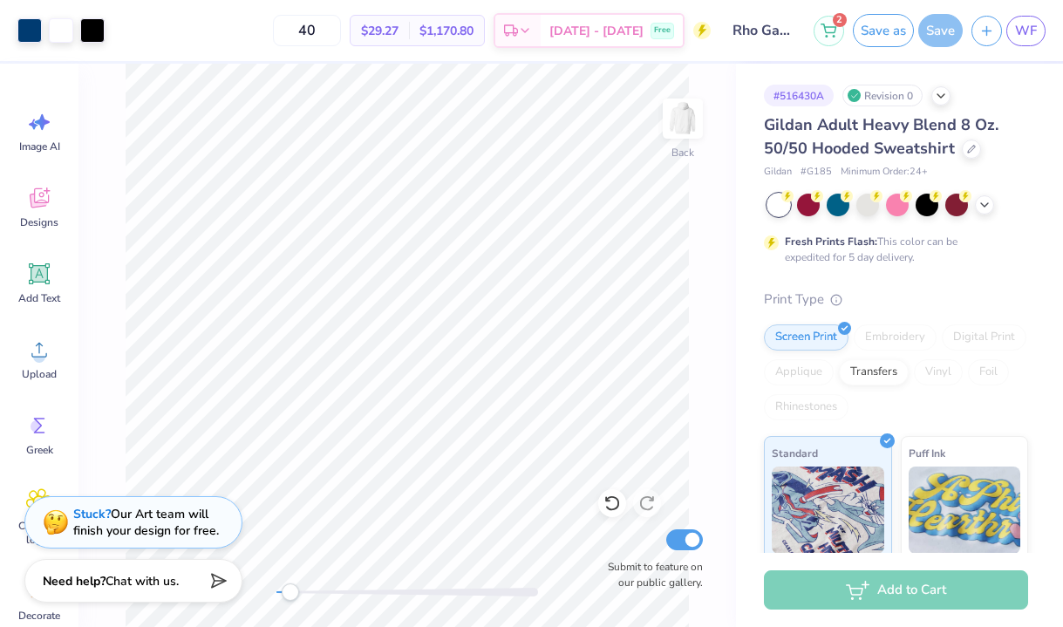
click at [290, 575] on div "Back Submit to feature on our public gallery." at bounding box center [407, 345] width 658 height 563
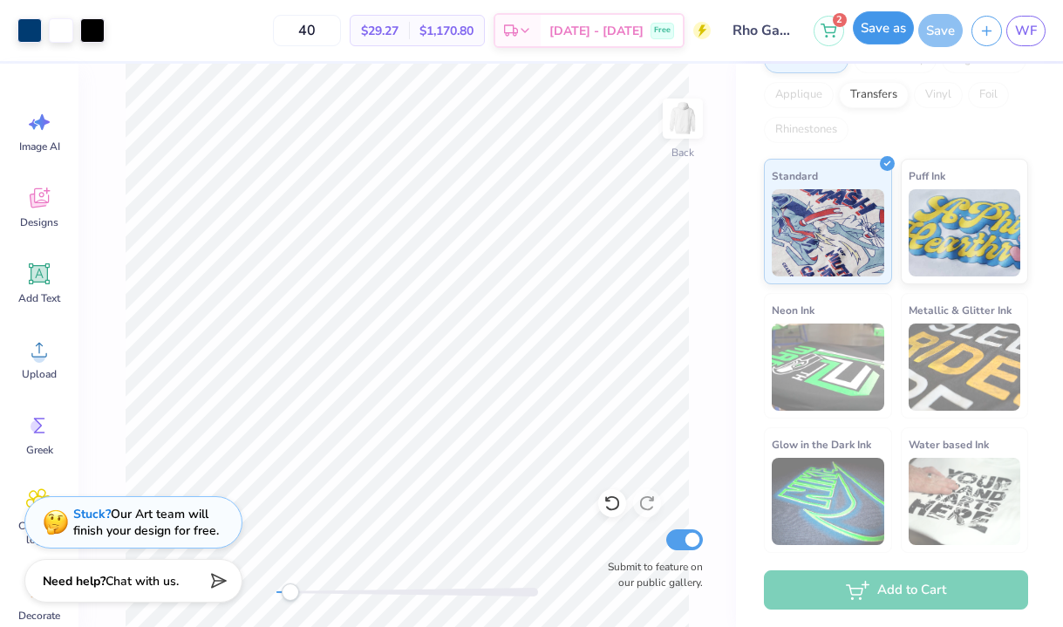
click at [889, 38] on button "Save as" at bounding box center [883, 27] width 61 height 33
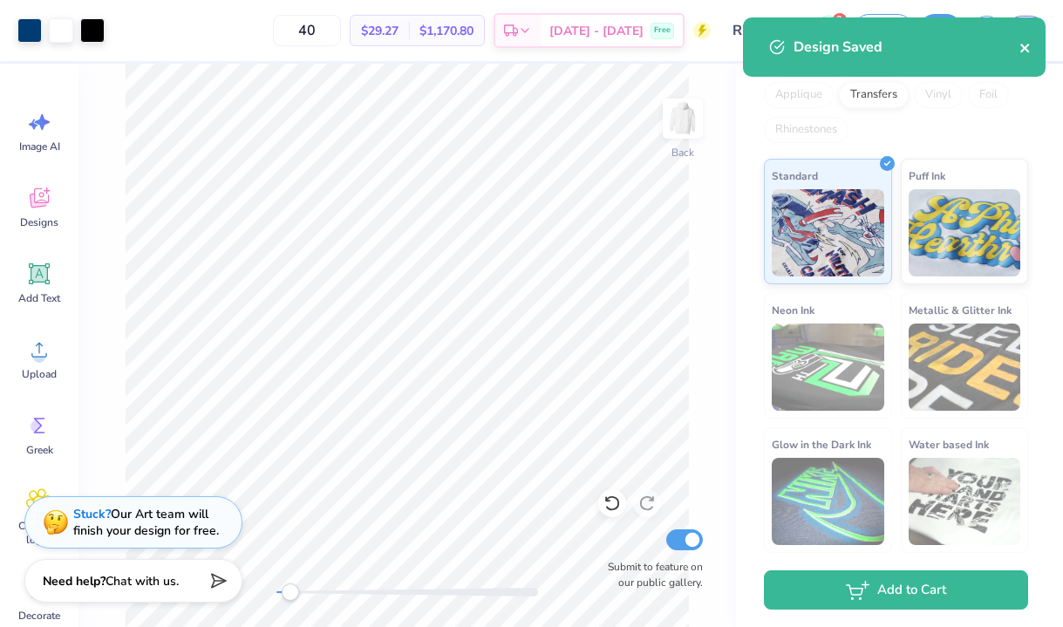
click at [1024, 51] on icon "close" at bounding box center [1026, 48] width 12 height 14
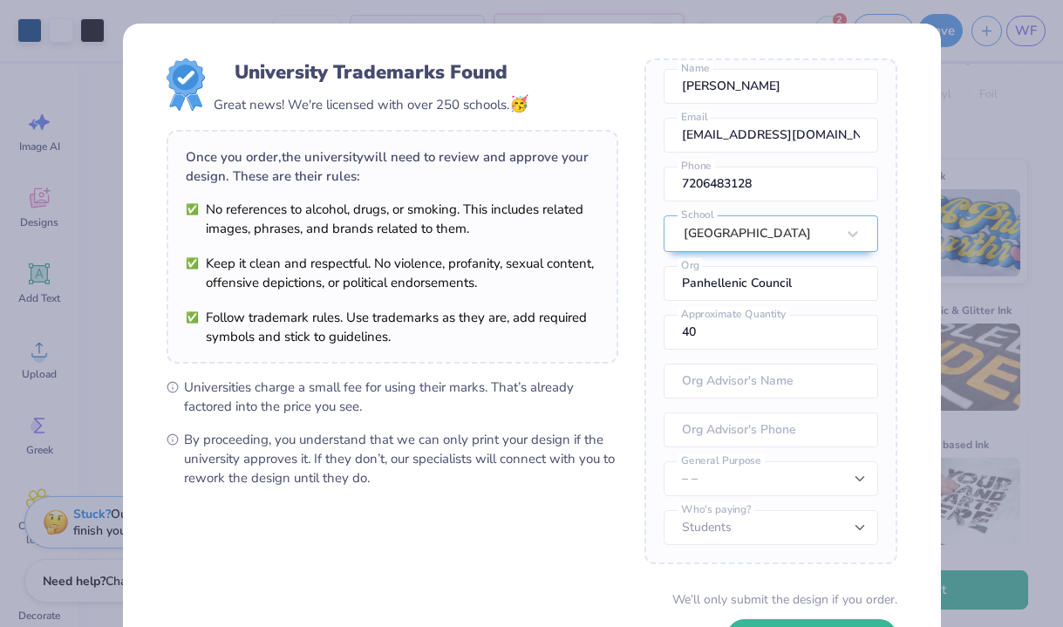
scroll to position [132, 0]
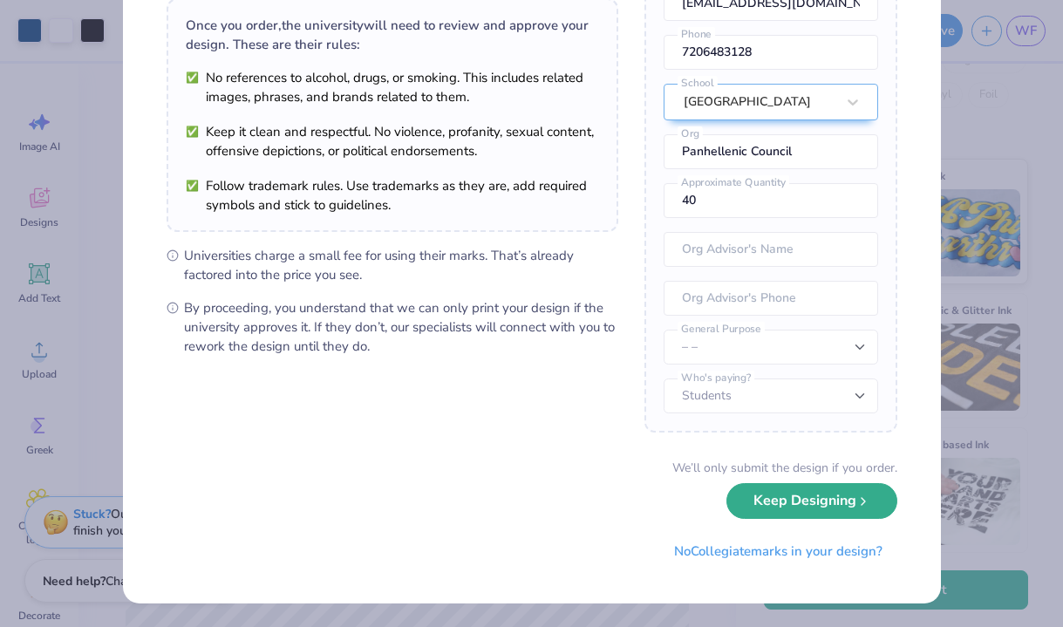
click at [789, 497] on button "Keep Designing" at bounding box center [811, 501] width 171 height 36
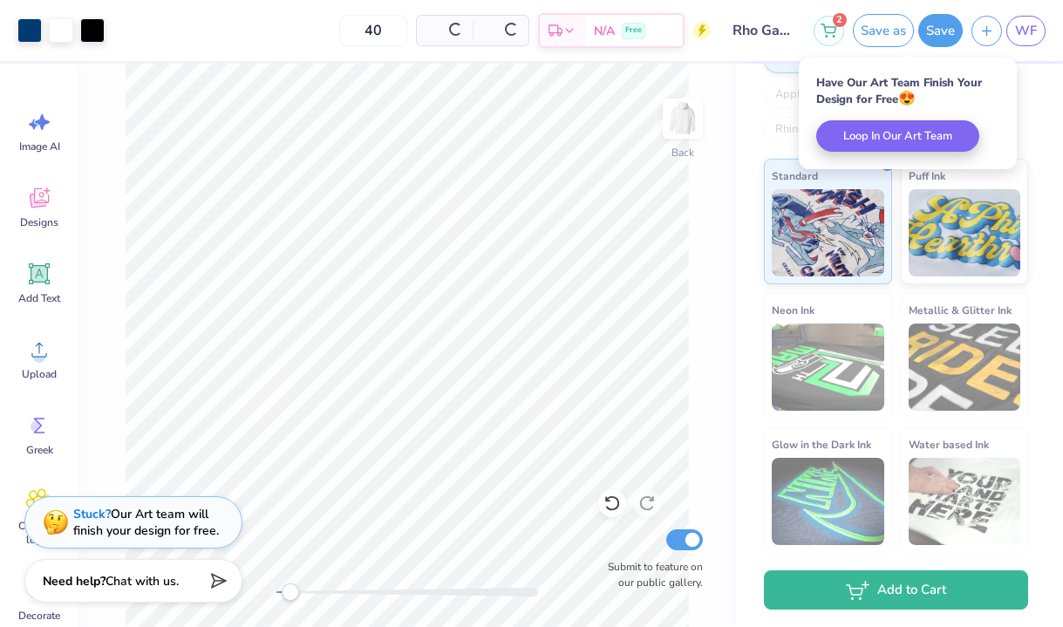
scroll to position [0, 0]
click at [935, 40] on button "Save" at bounding box center [940, 27] width 44 height 33
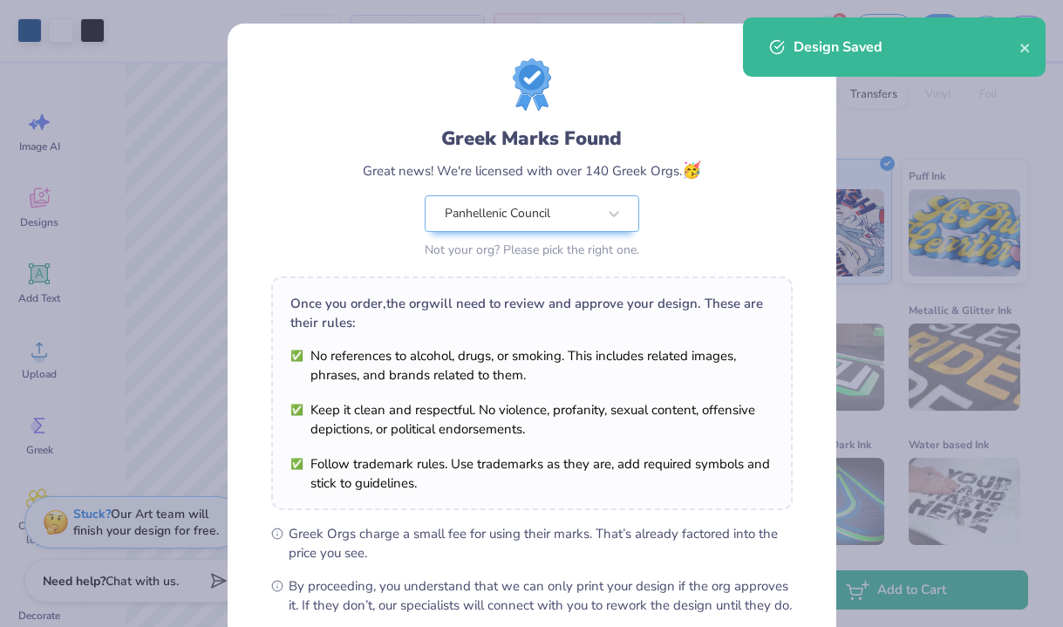
scroll to position [189, 0]
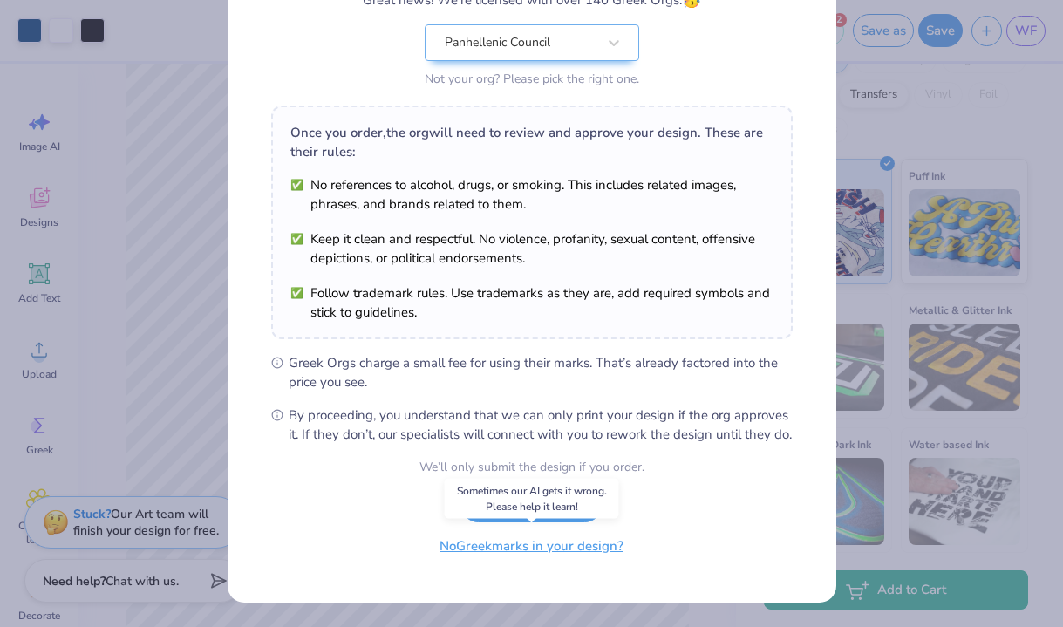
click at [551, 542] on button "No Greek marks in your design?" at bounding box center [532, 547] width 214 height 36
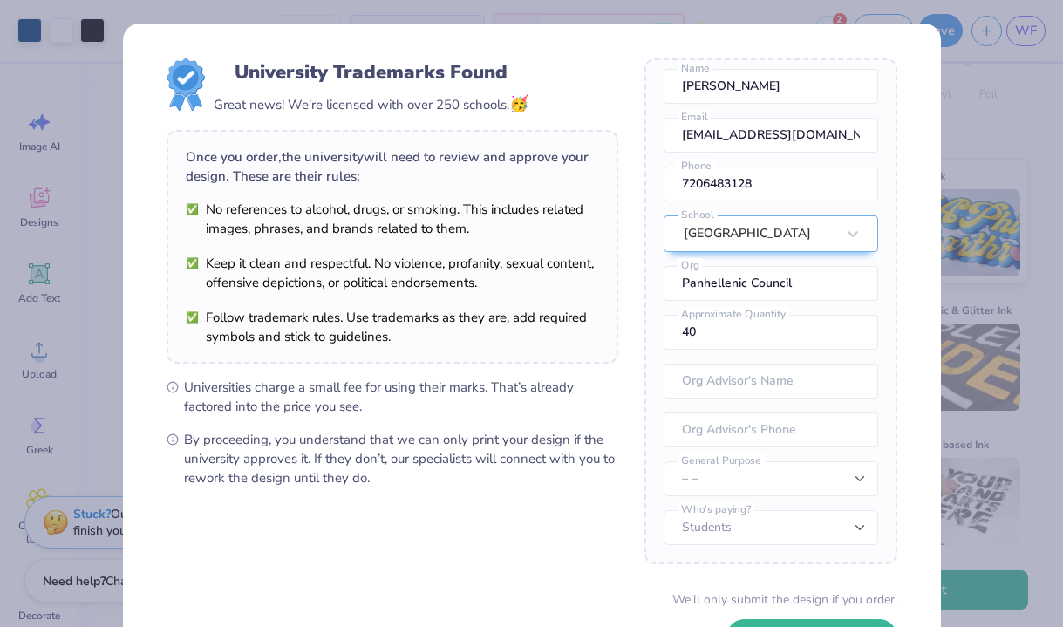
scroll to position [132, 0]
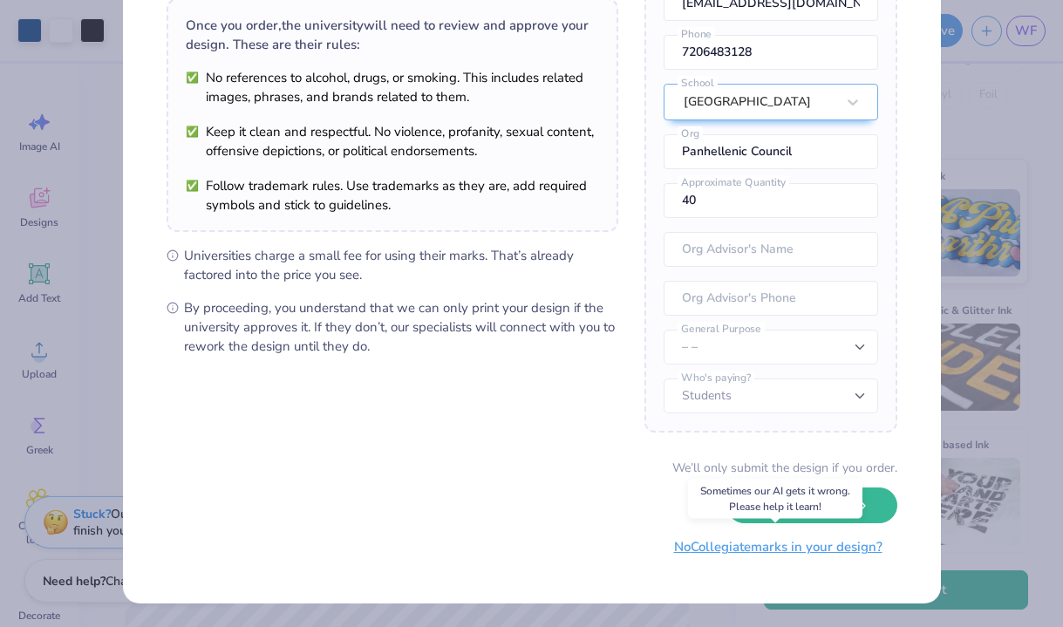
click at [783, 552] on button "No Collegiate marks in your design?" at bounding box center [778, 547] width 238 height 36
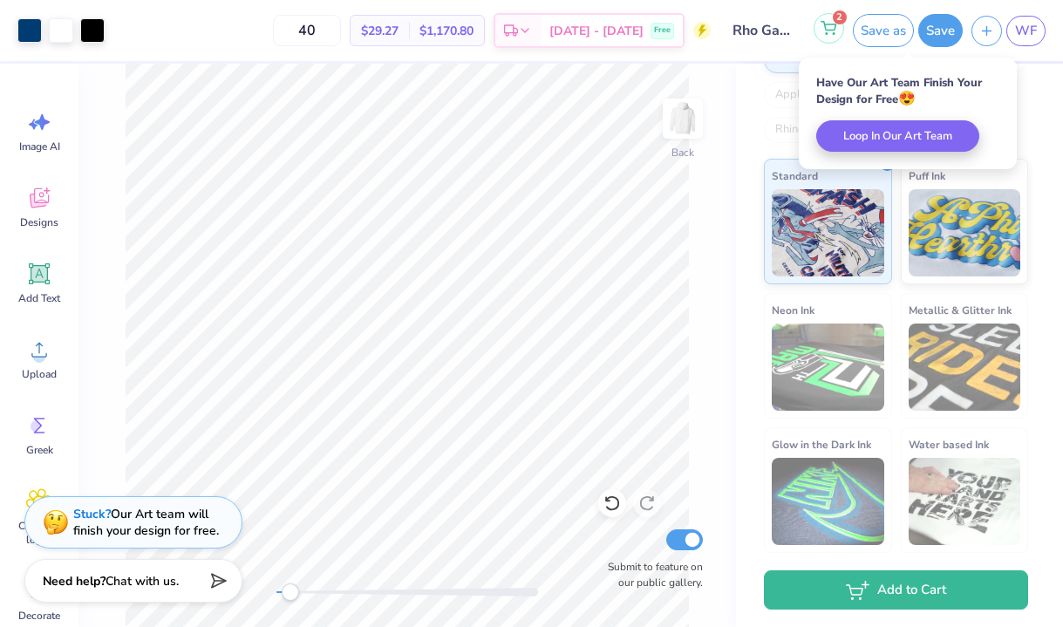
click at [837, 25] on button "2" at bounding box center [829, 28] width 31 height 31
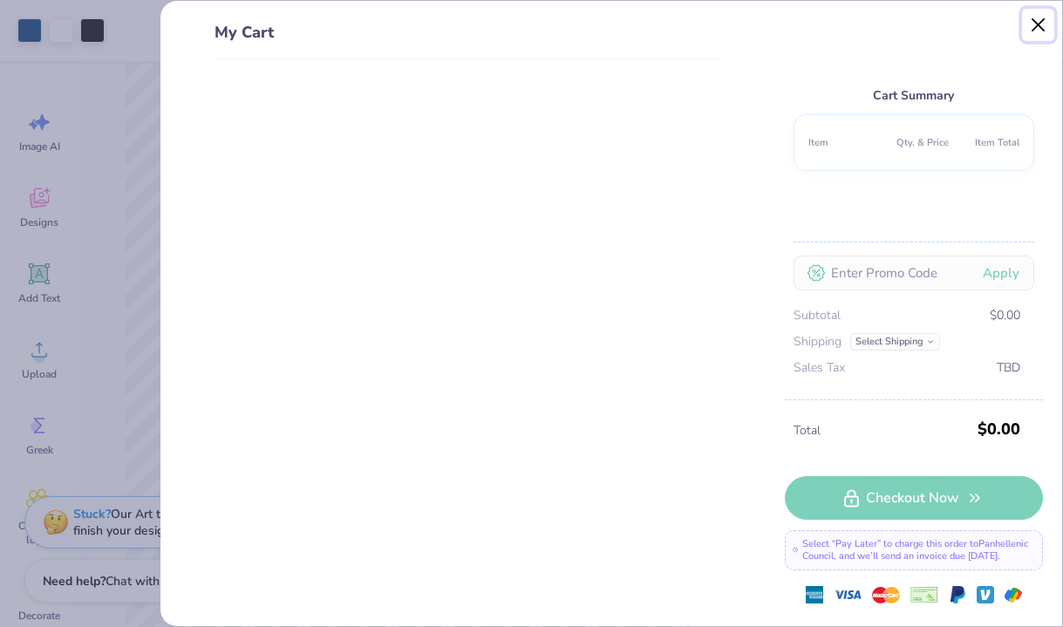
click at [1040, 26] on button "Close" at bounding box center [1038, 25] width 33 height 33
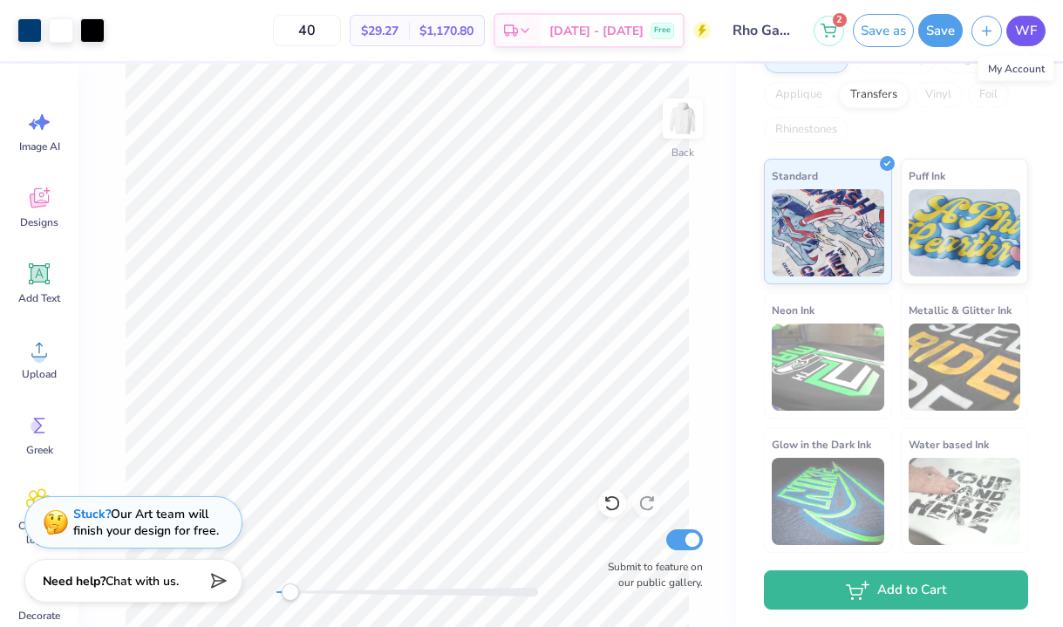
click at [1018, 31] on span "WF" at bounding box center [1026, 31] width 22 height 20
